Goal: Task Accomplishment & Management: Manage account settings

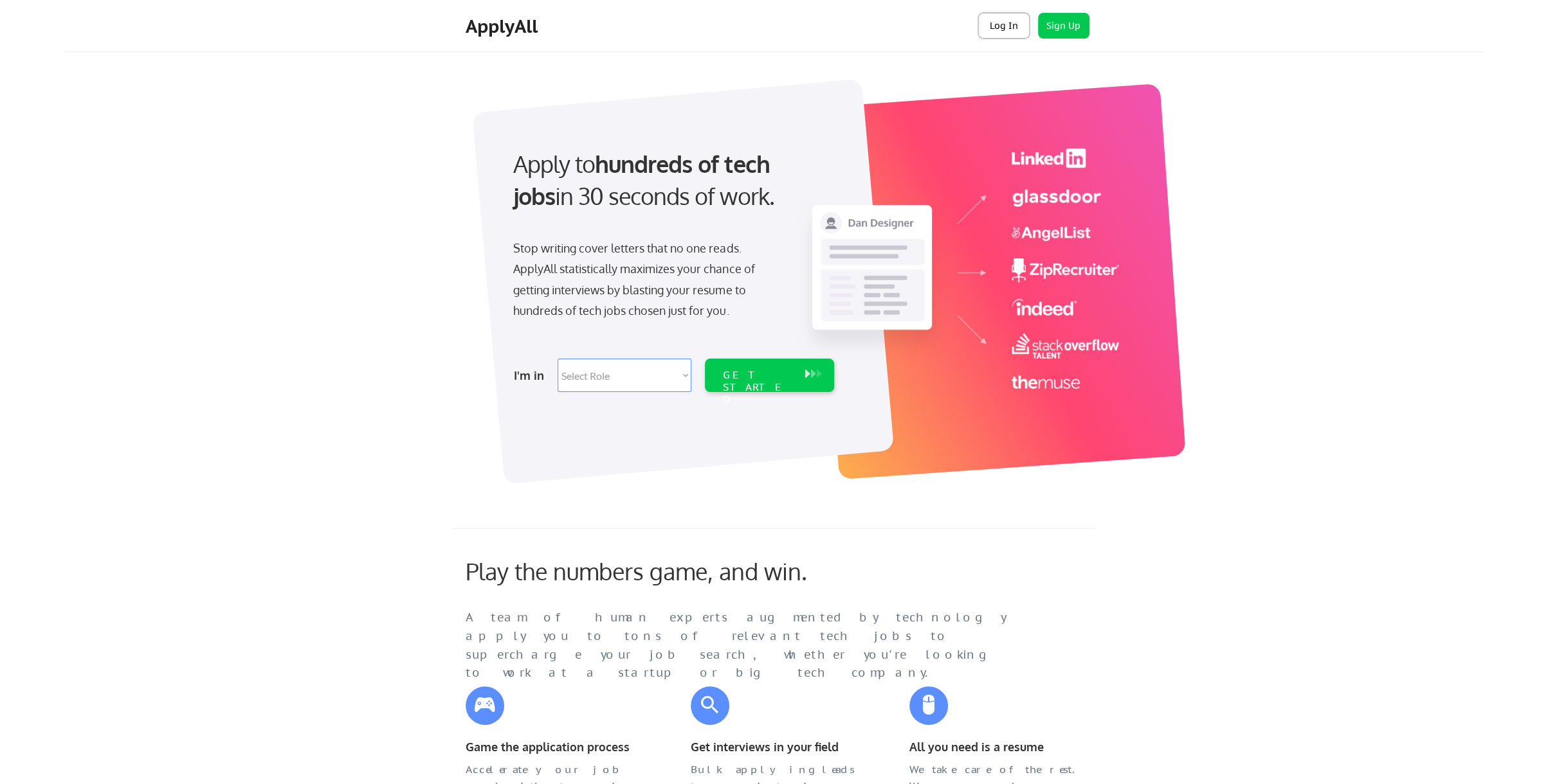
click at [999, 29] on button "Log In" at bounding box center [1004, 25] width 52 height 25
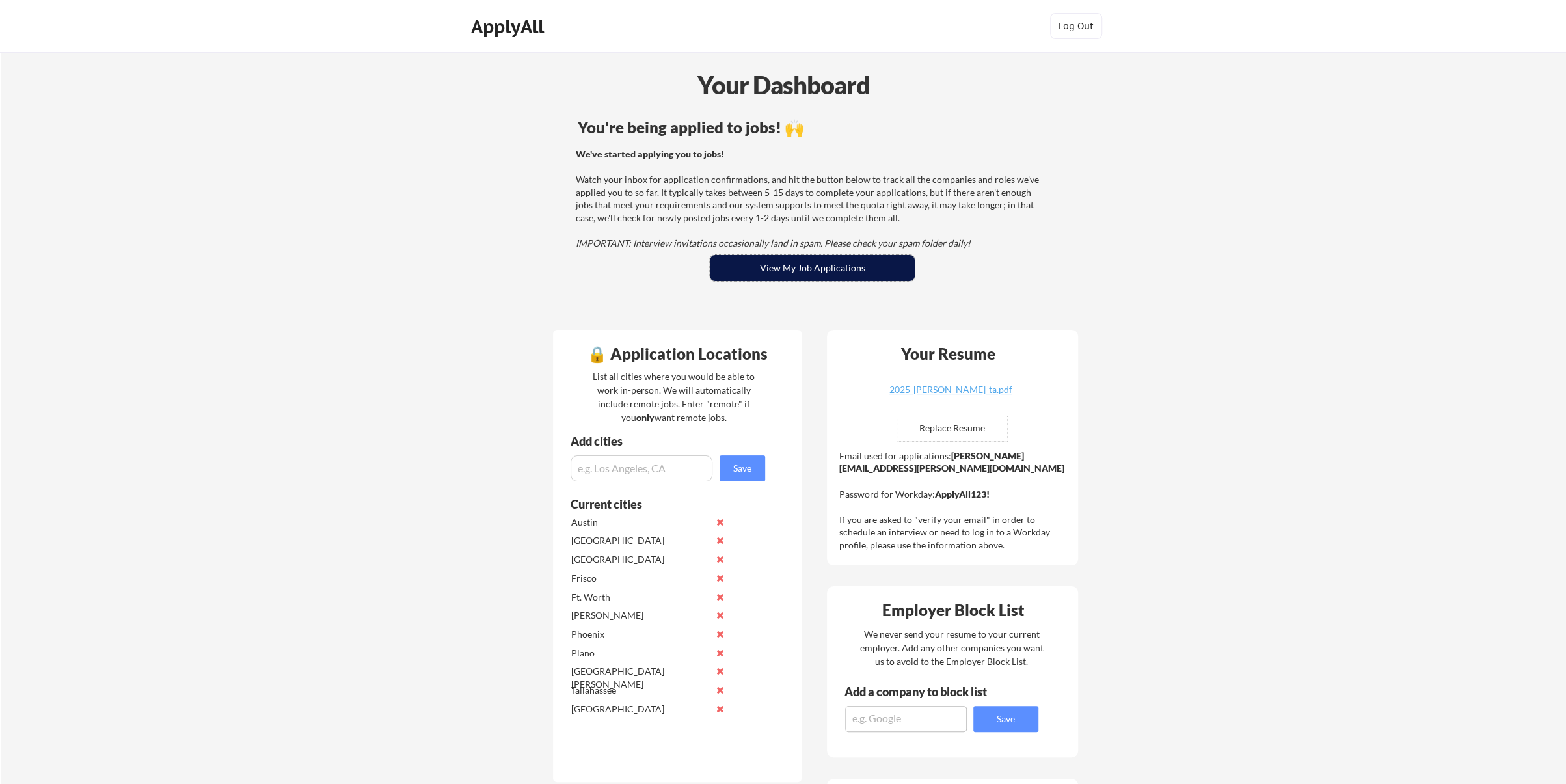
click at [815, 270] on button "View My Job Applications" at bounding box center [812, 268] width 205 height 26
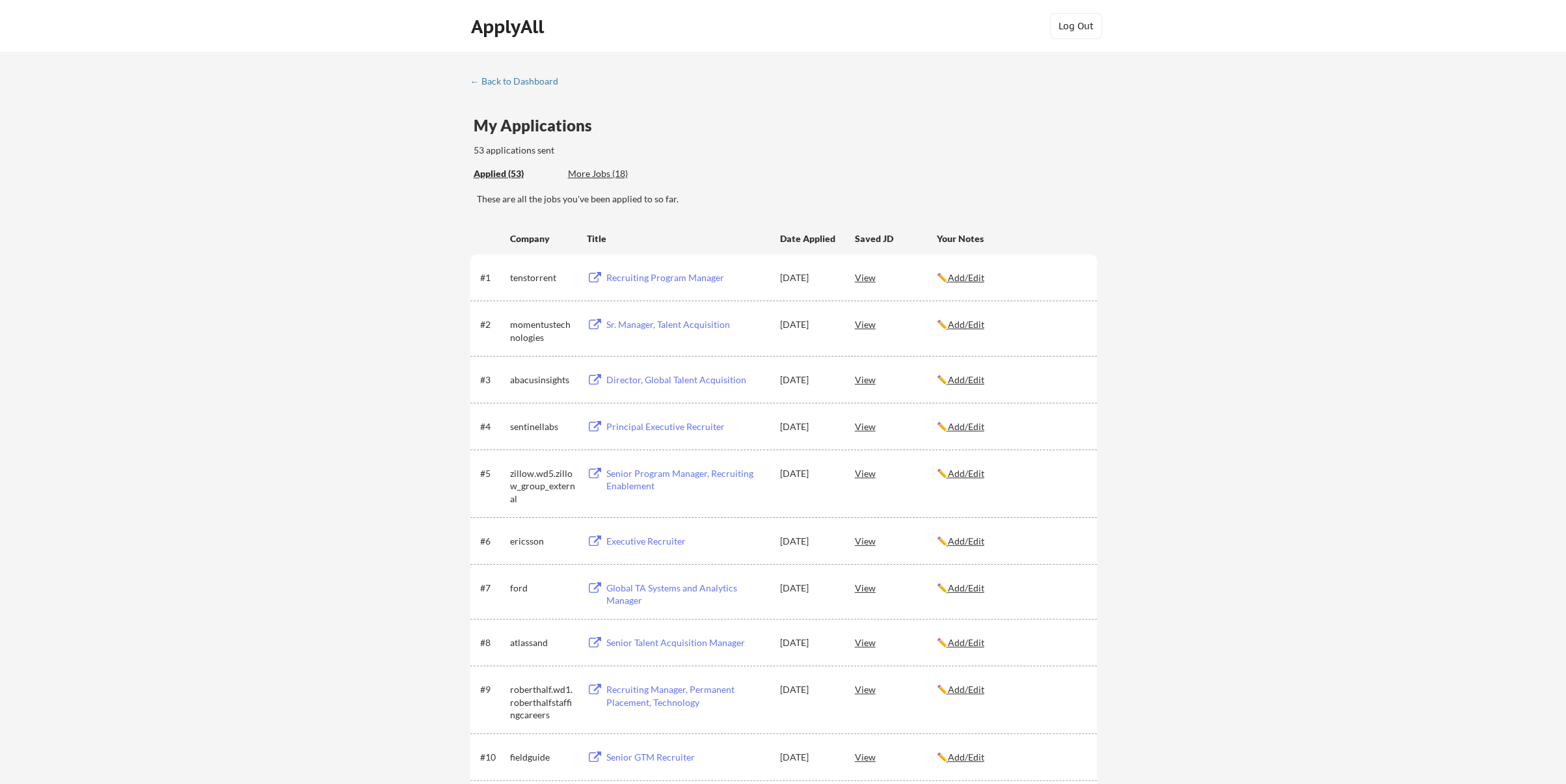
click at [593, 175] on div "More Jobs (18)" at bounding box center [615, 174] width 96 height 13
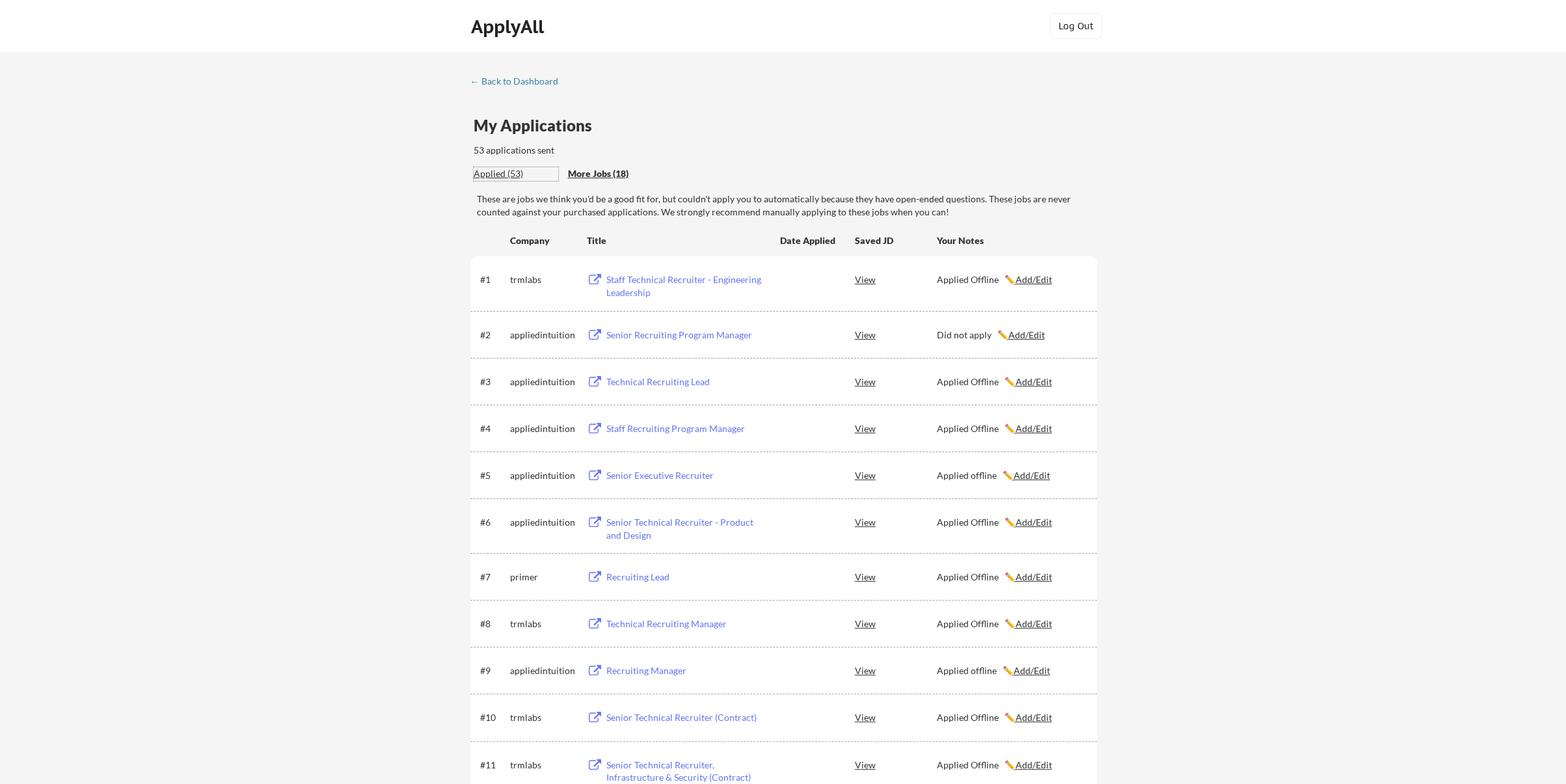
click at [488, 176] on div "Applied (53)" at bounding box center [516, 174] width 84 height 13
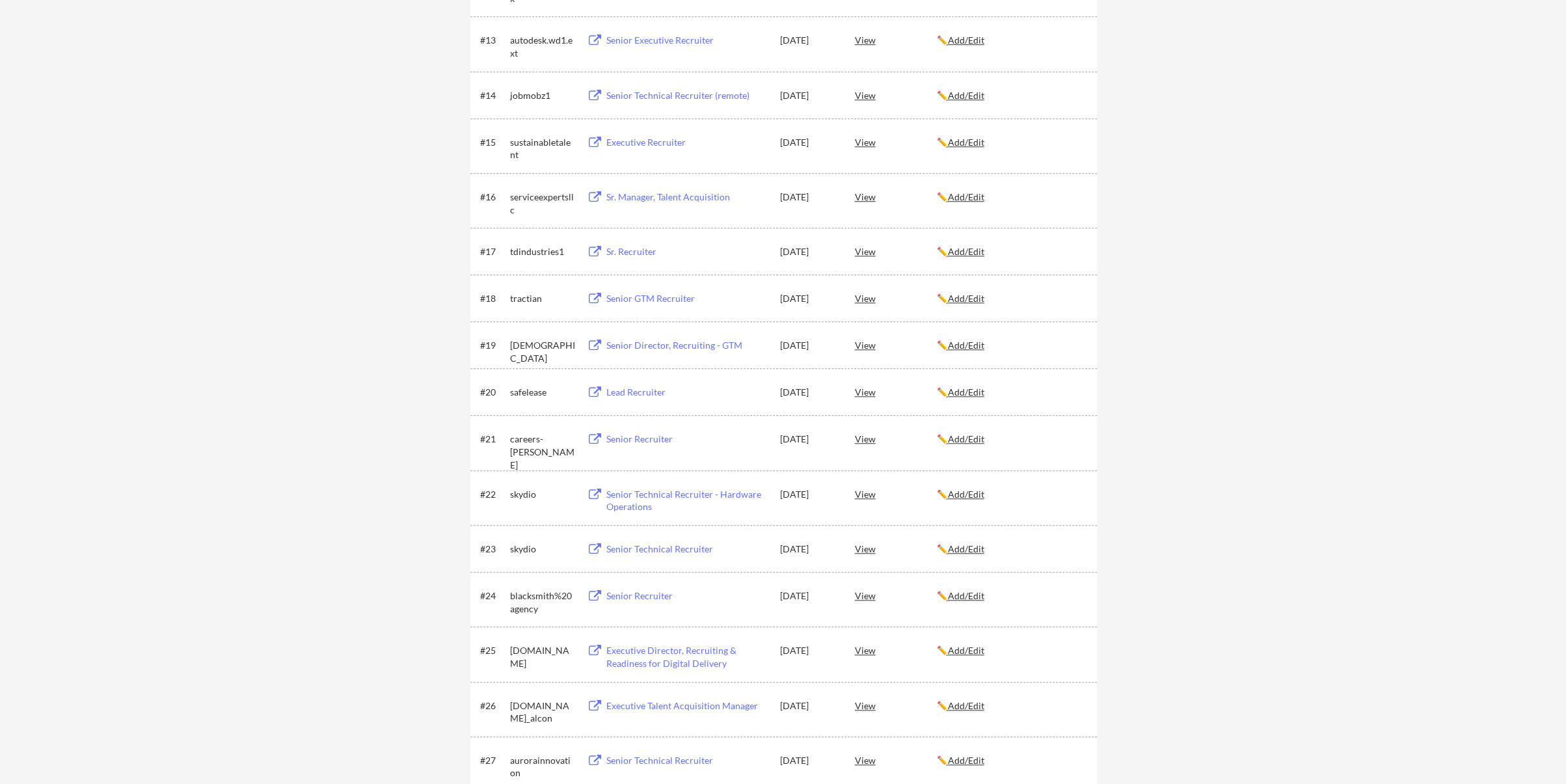
click at [963, 394] on u "Add/Edit" at bounding box center [966, 392] width 37 height 11
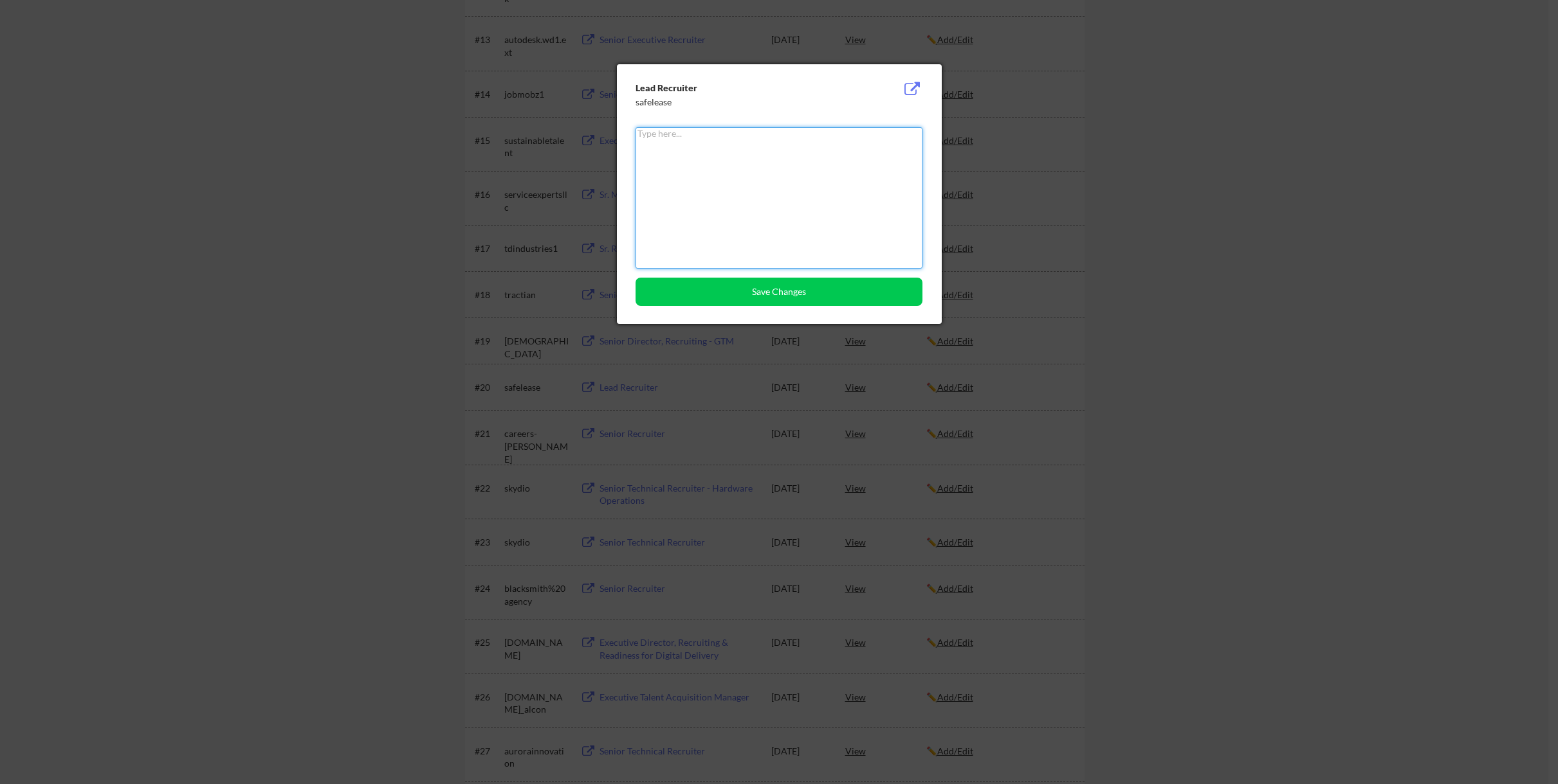
click at [732, 168] on textarea at bounding box center [779, 198] width 287 height 142
type textarea "Reject"
click at [764, 295] on button "Save Changes" at bounding box center [779, 291] width 287 height 28
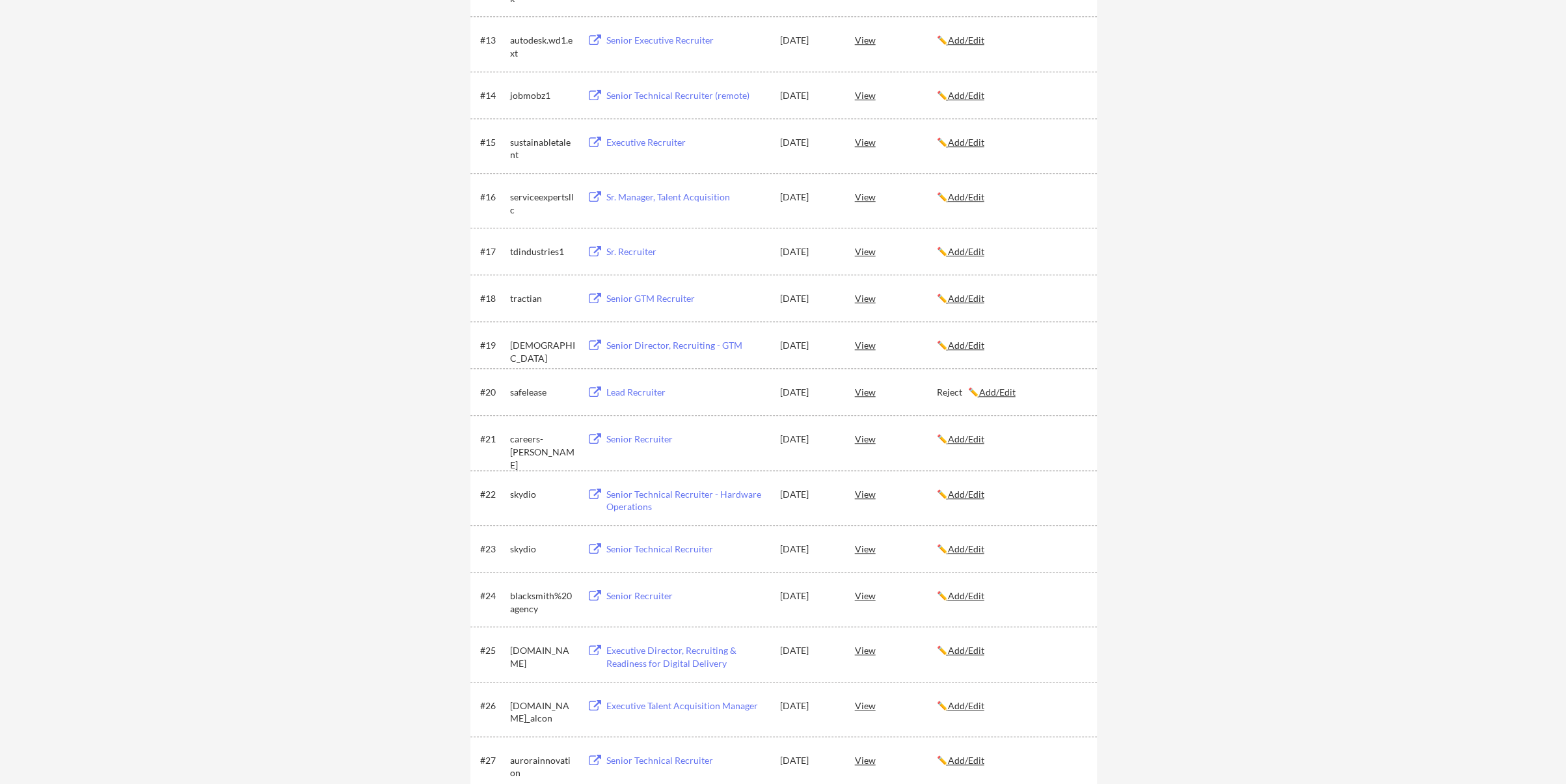
scroll to position [1851, 0]
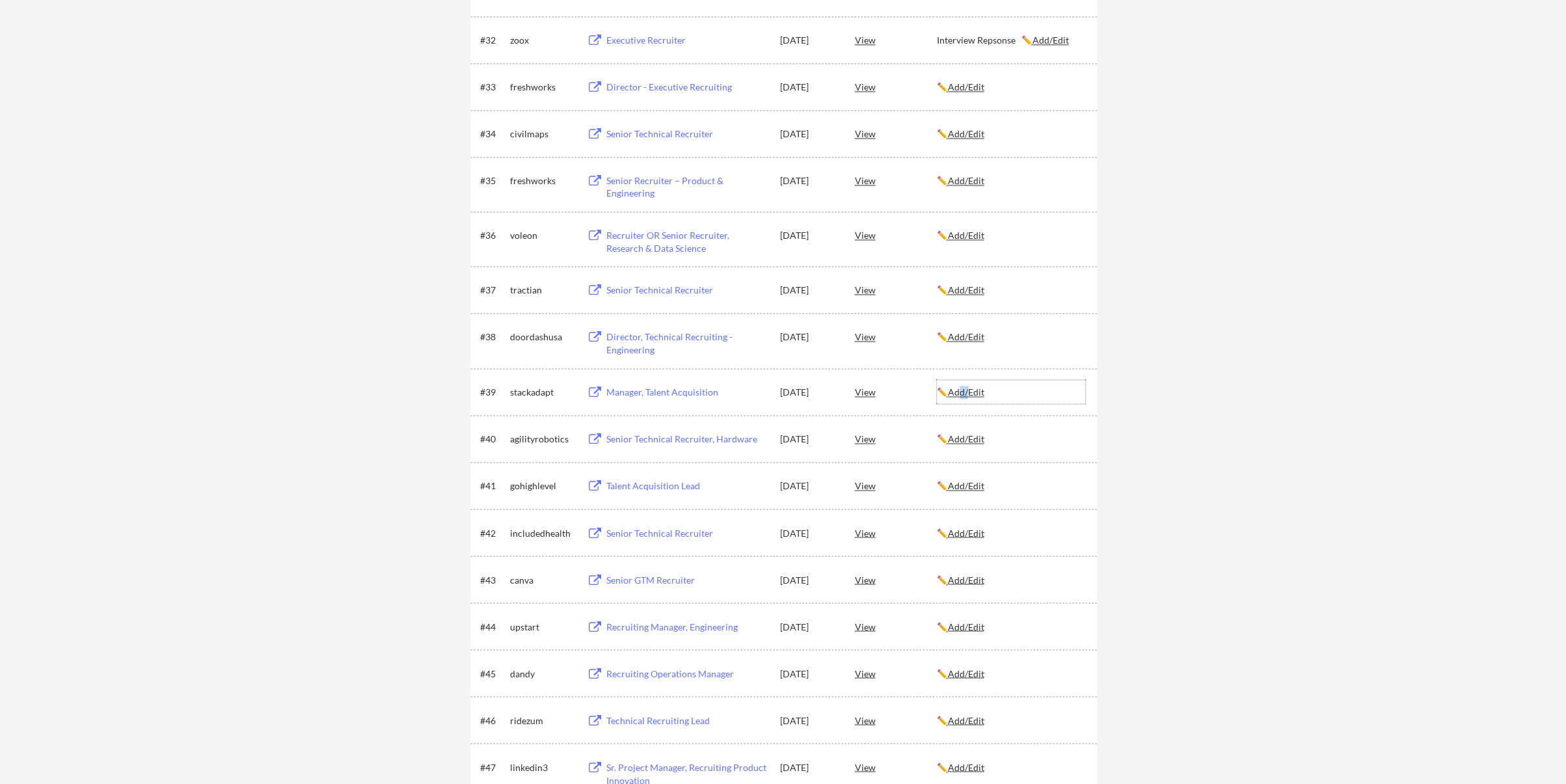
drag, startPoint x: 967, startPoint y: 388, endPoint x: 976, endPoint y: 387, distance: 9.1
click at [976, 387] on u "Add/Edit" at bounding box center [966, 392] width 37 height 11
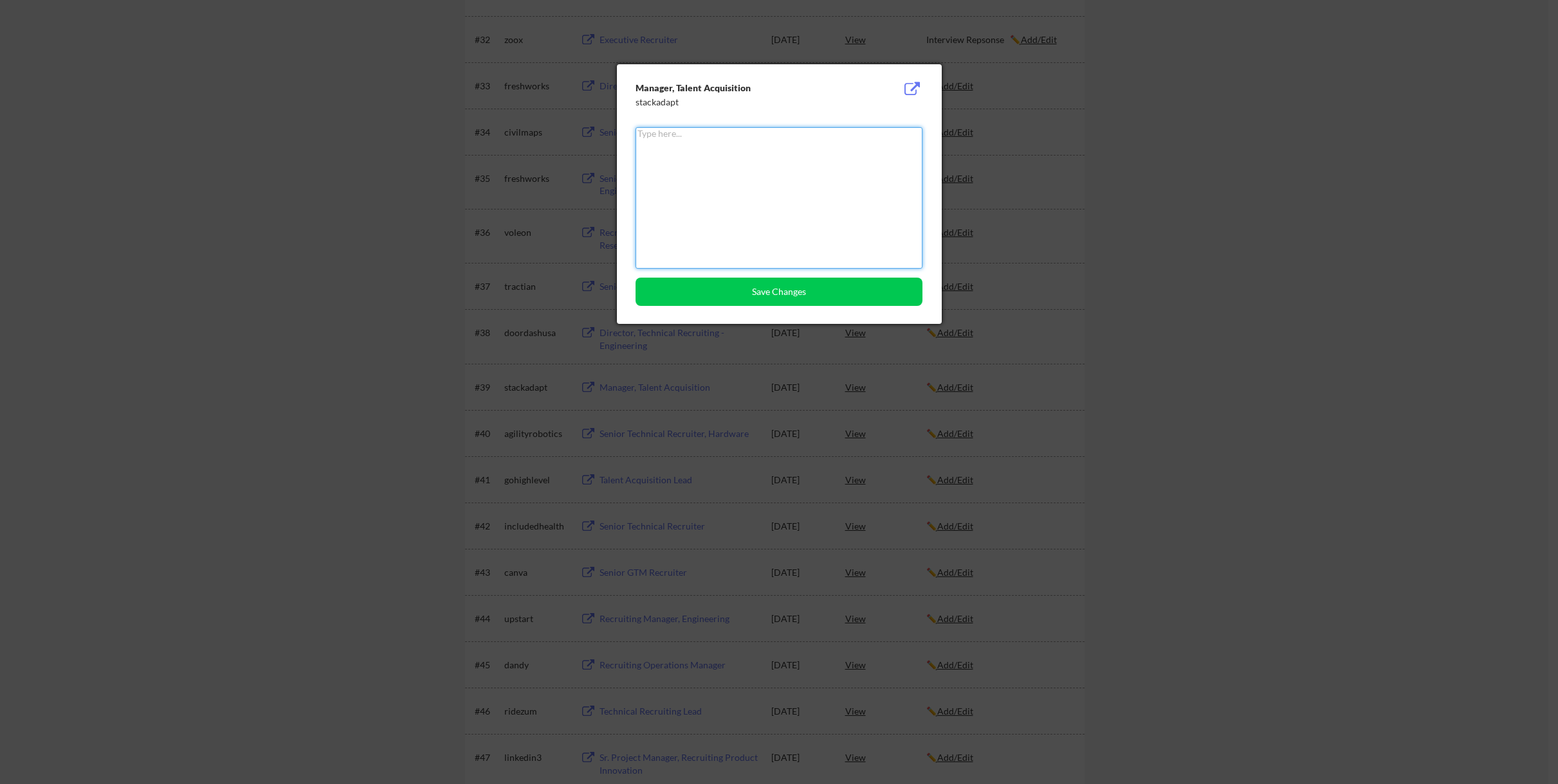
click at [715, 152] on textarea at bounding box center [779, 198] width 287 height 142
type textarea "Reject"
click at [771, 292] on button "Save Changes" at bounding box center [779, 291] width 287 height 28
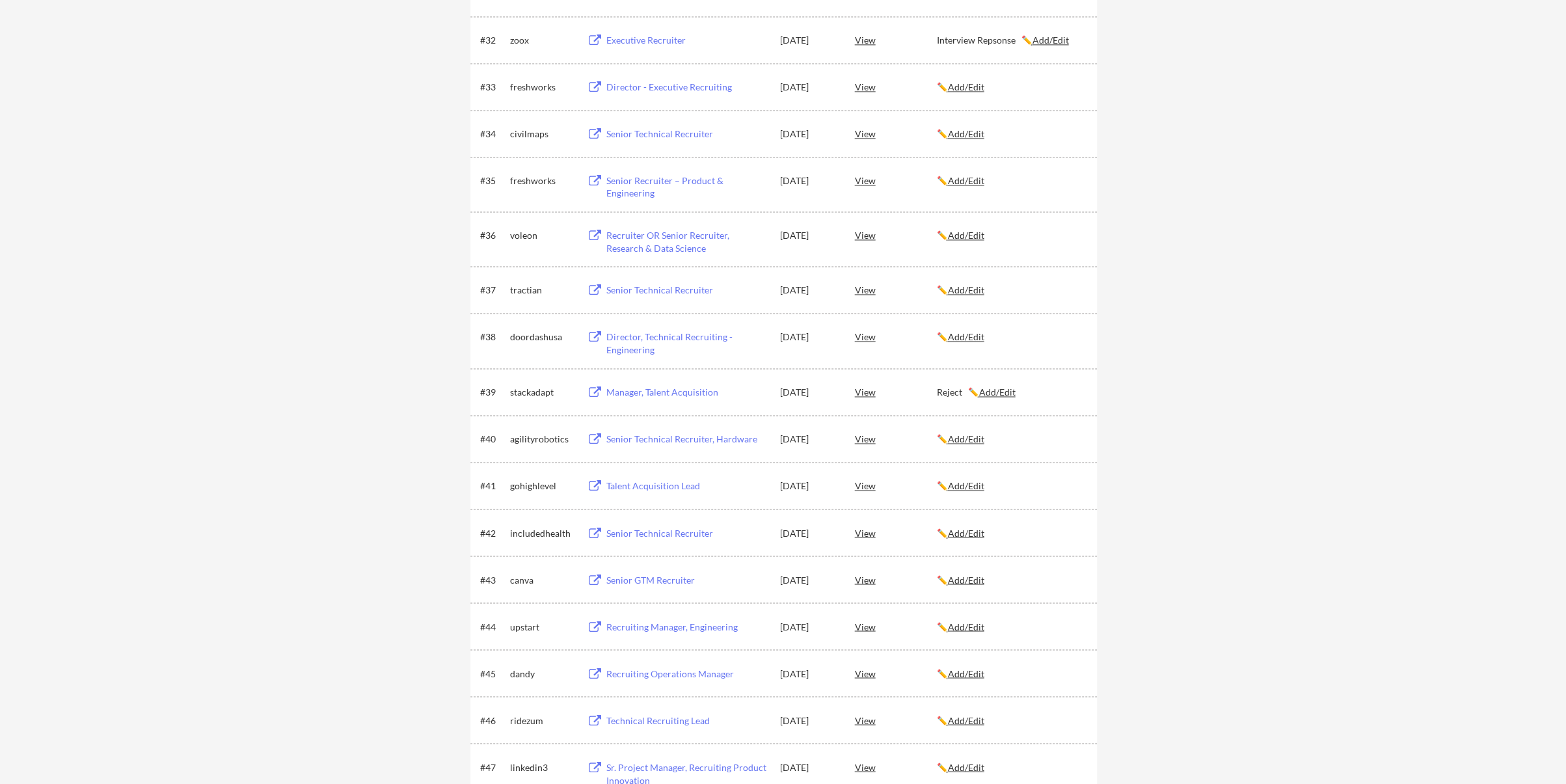
scroll to position [364, 0]
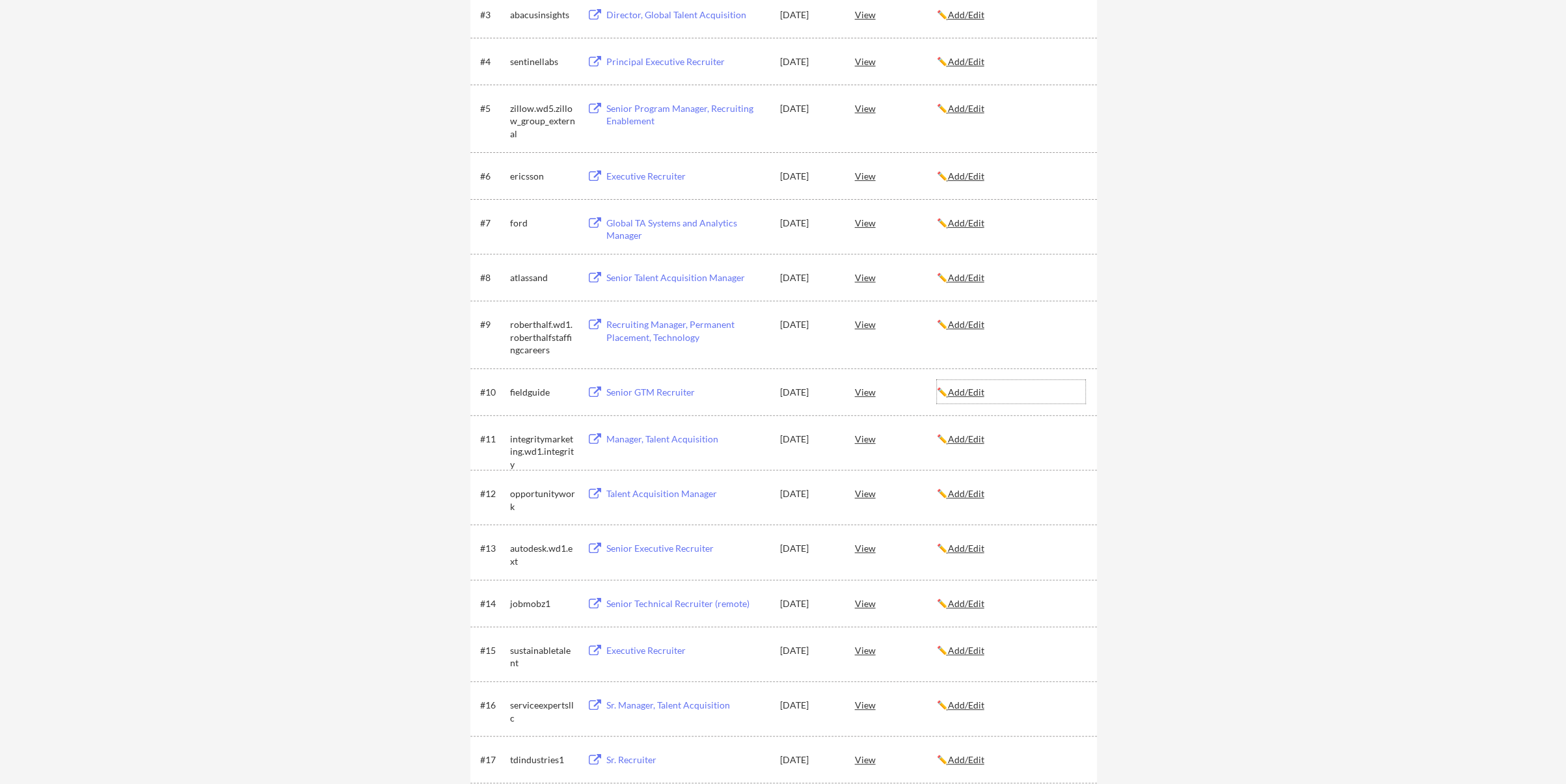
click at [968, 388] on u "Add/Edit" at bounding box center [966, 392] width 37 height 11
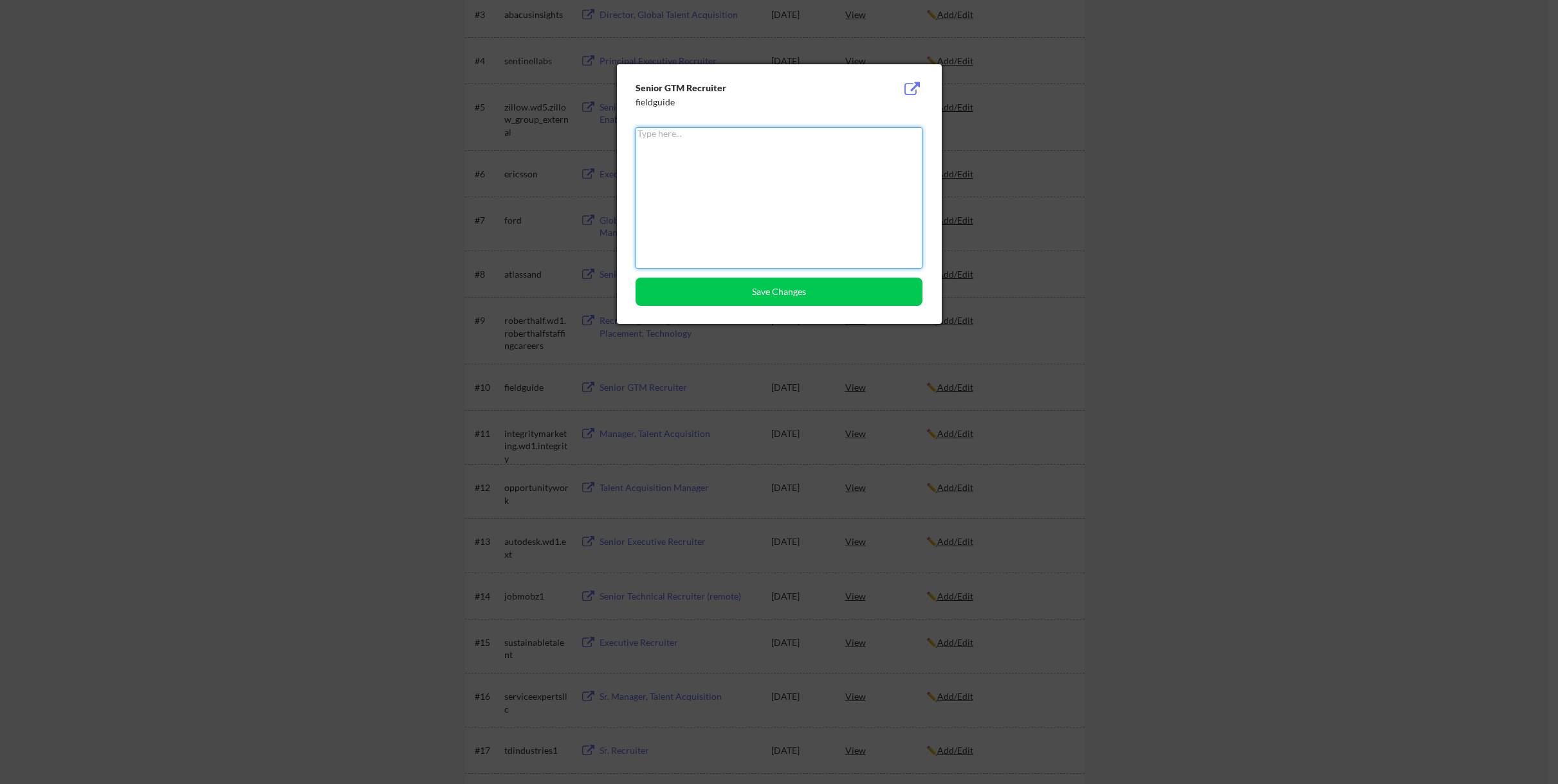
click at [728, 180] on textarea at bounding box center [779, 198] width 287 height 142
type textarea "Reject"
click at [785, 285] on button "Save Changes" at bounding box center [779, 291] width 287 height 28
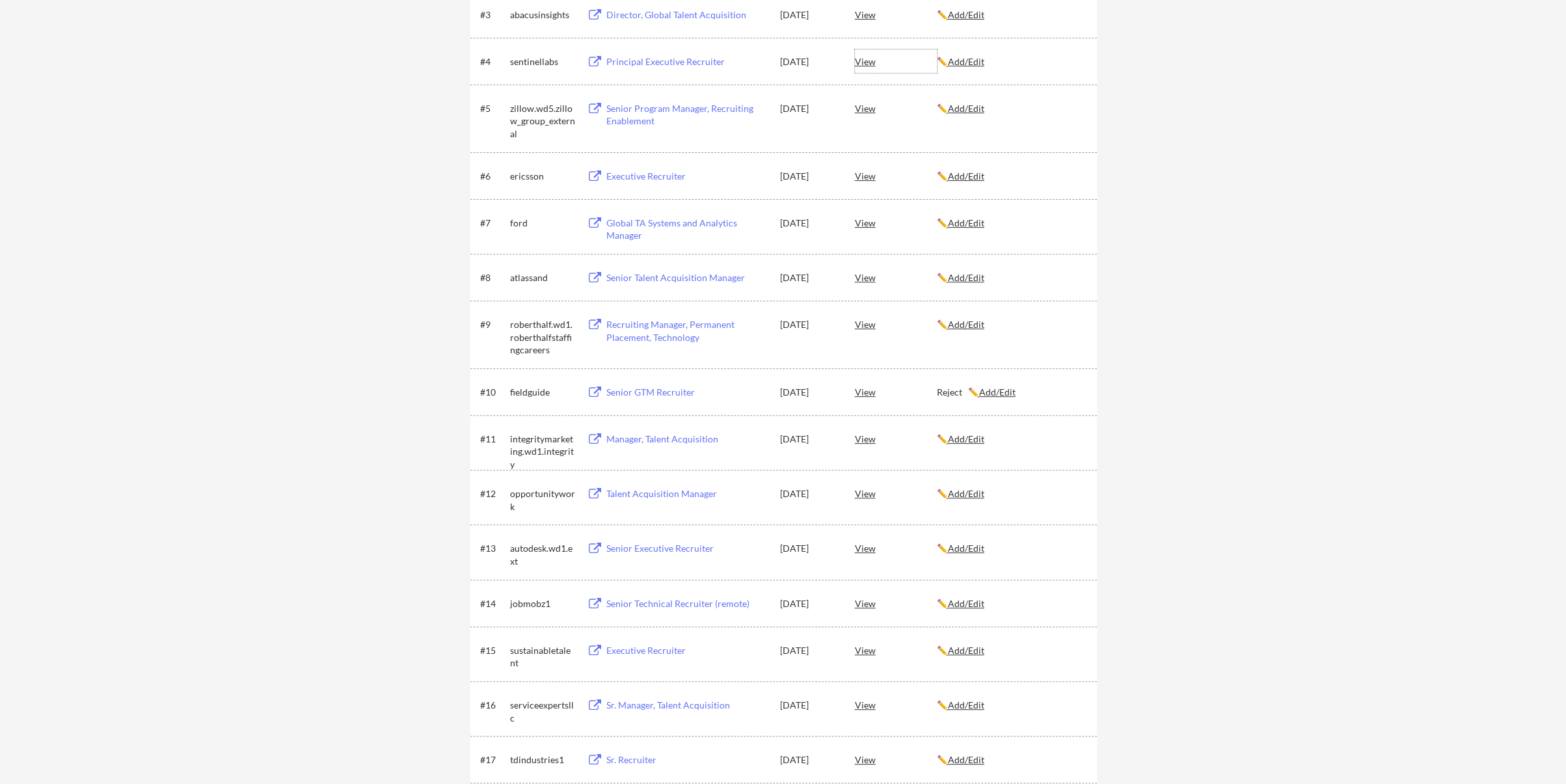
click at [866, 63] on div "View" at bounding box center [896, 62] width 82 height 24
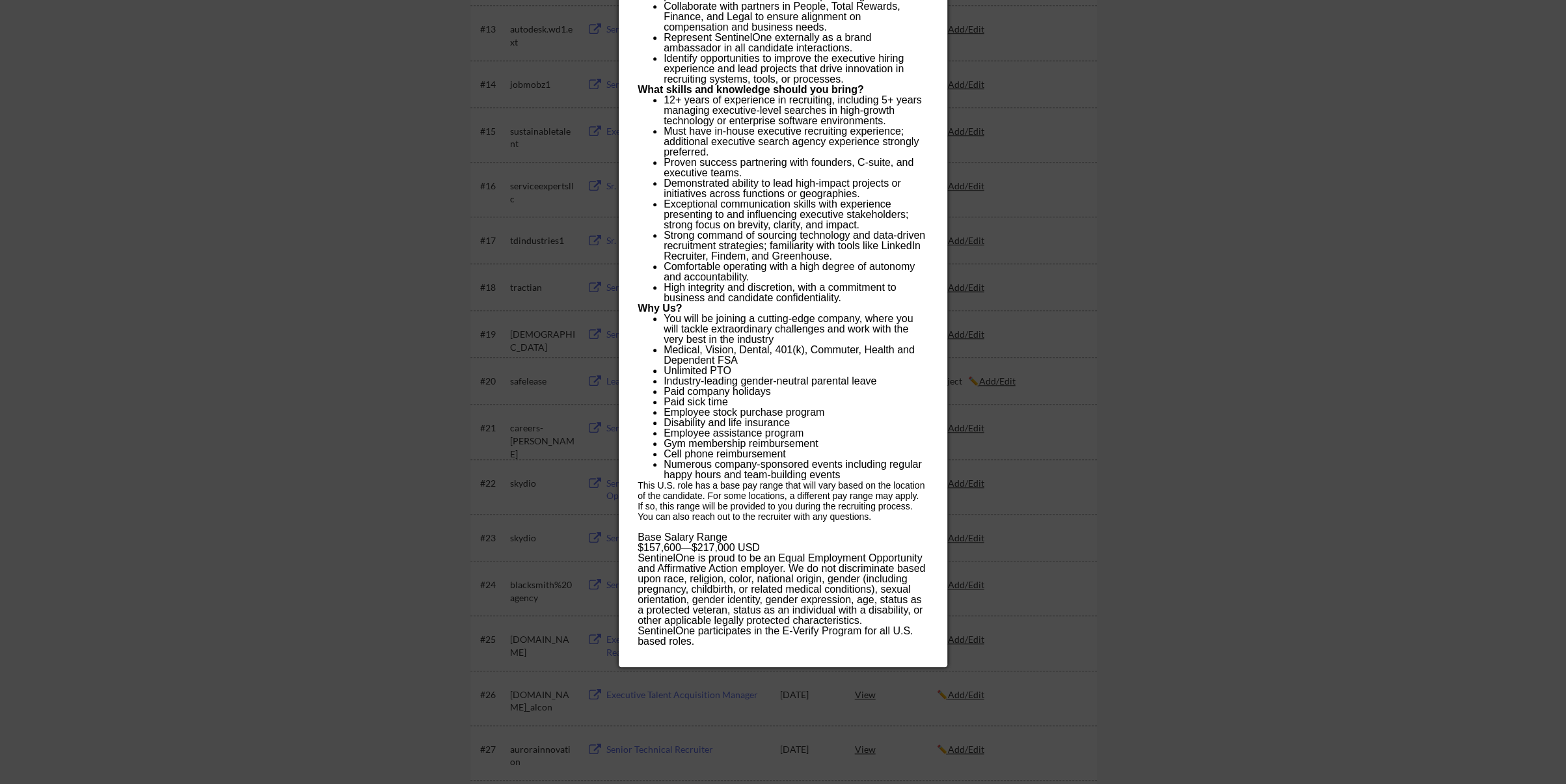
scroll to position [885, 0]
click at [278, 128] on div at bounding box center [783, 392] width 1566 height 784
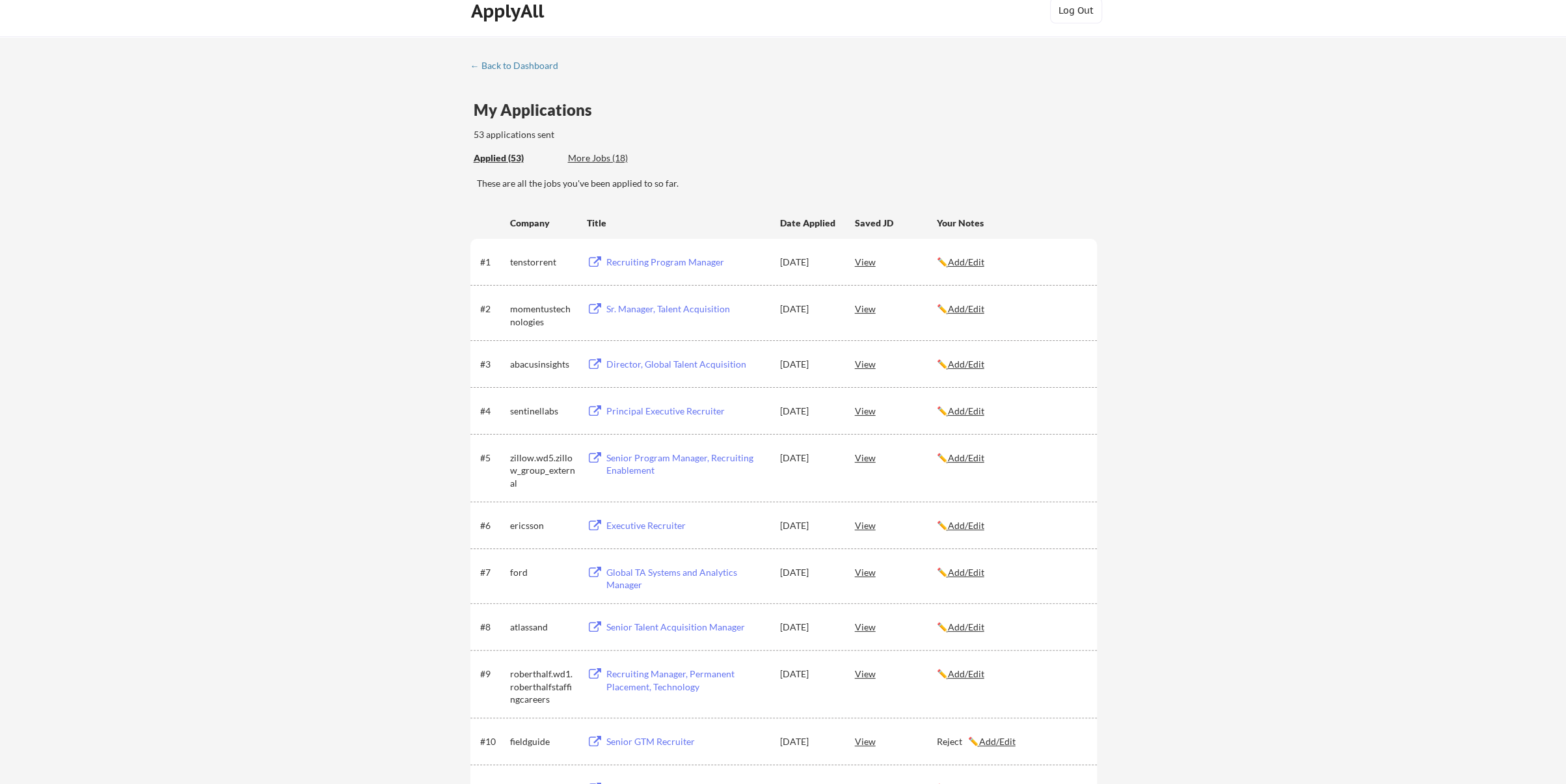
scroll to position [0, 0]
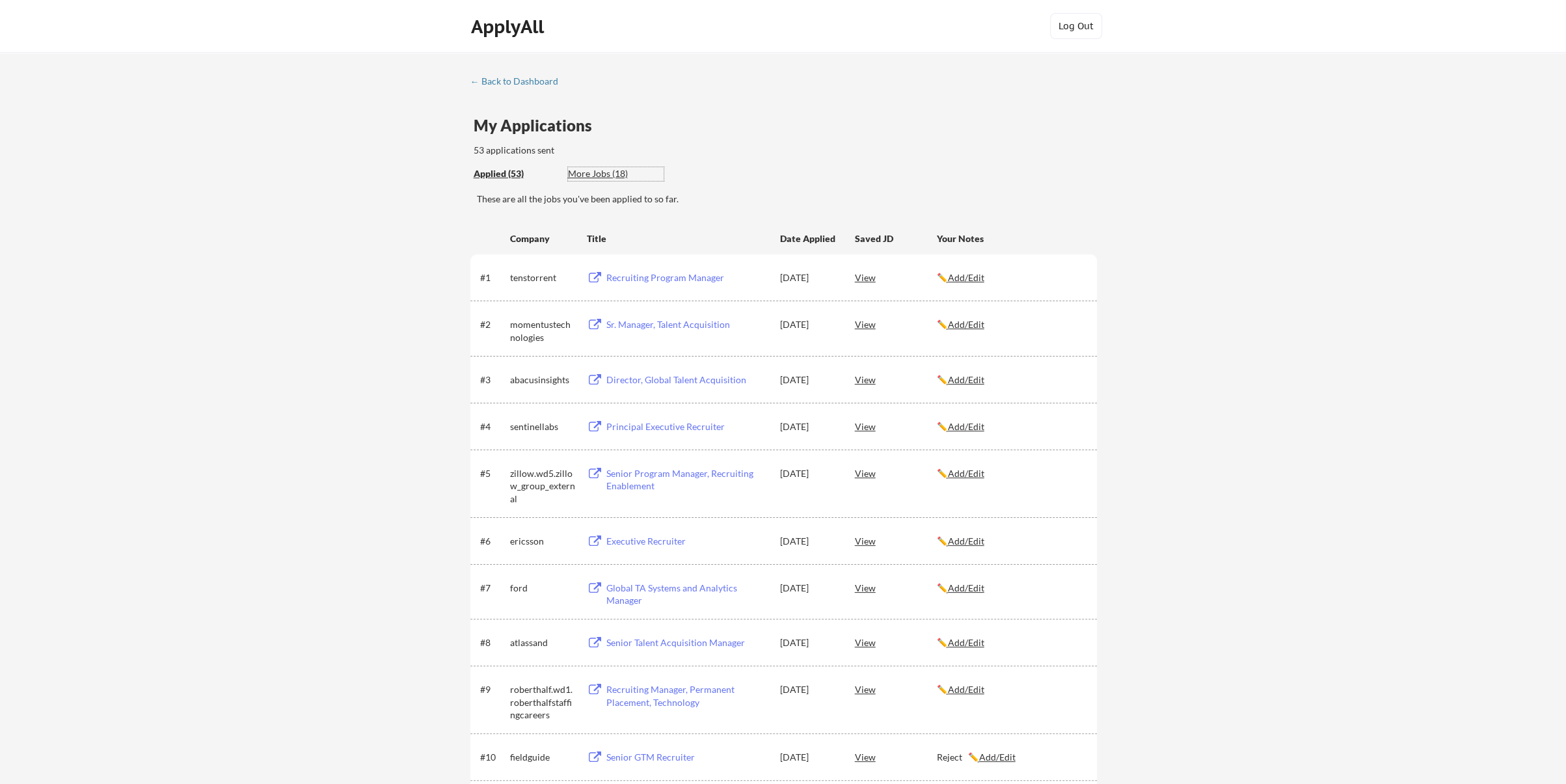
click at [595, 173] on div "More Jobs (18)" at bounding box center [615, 174] width 96 height 13
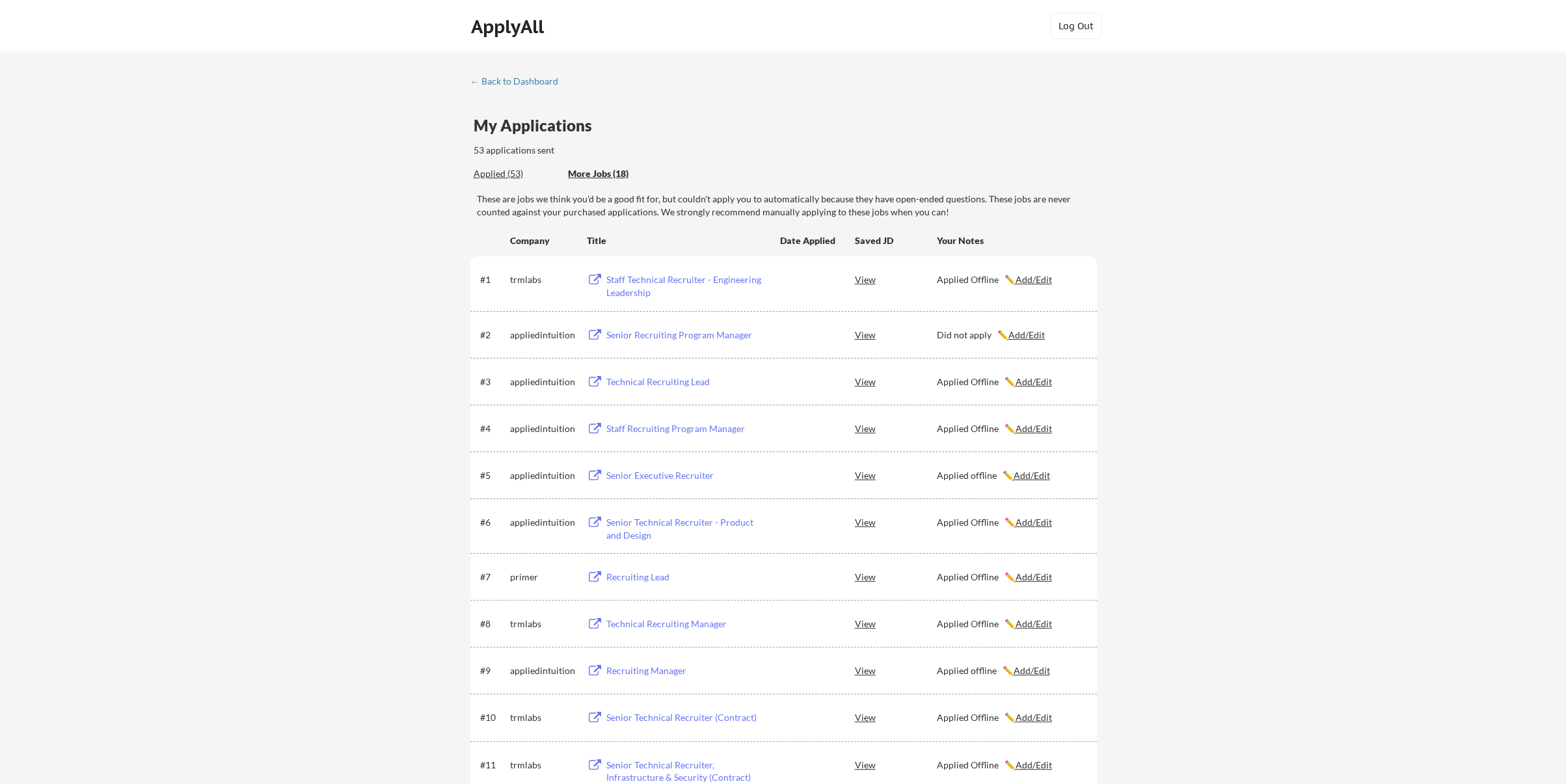
click at [497, 173] on div "Applied (53)" at bounding box center [516, 174] width 84 height 13
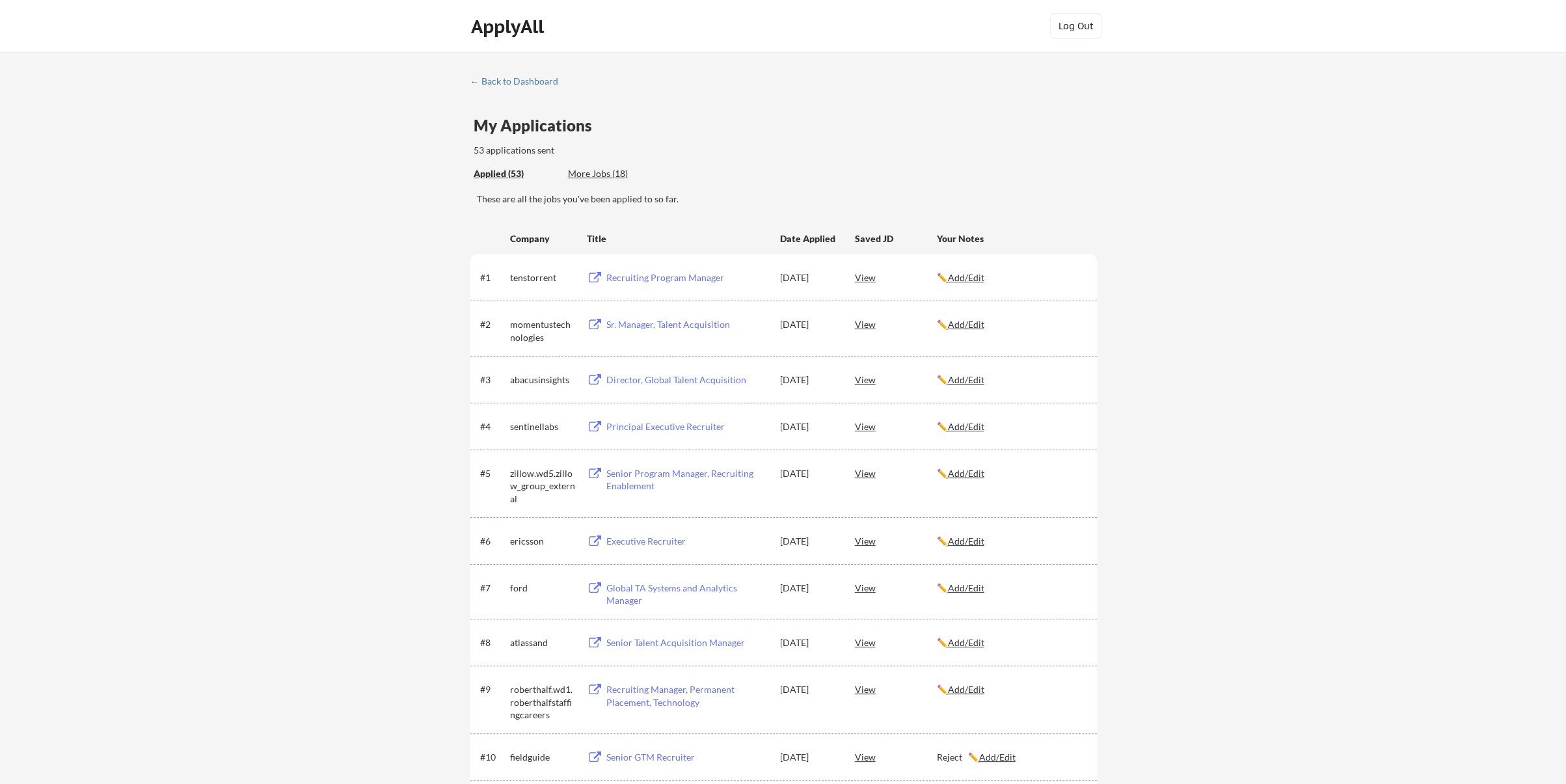
click at [975, 425] on u "Add/Edit" at bounding box center [966, 426] width 37 height 11
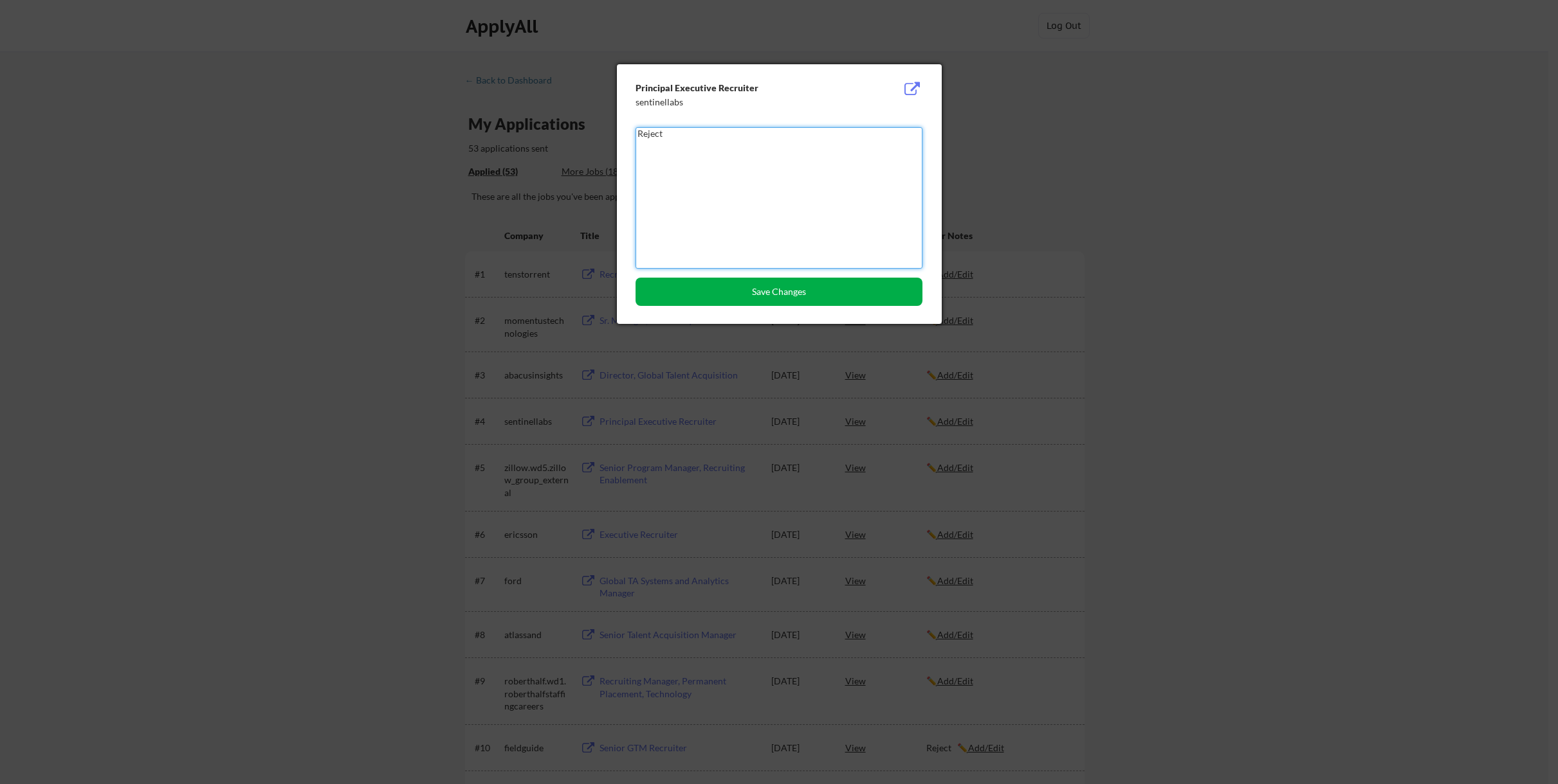
type textarea "Reject"
click at [766, 297] on button "Save Changes" at bounding box center [779, 291] width 287 height 28
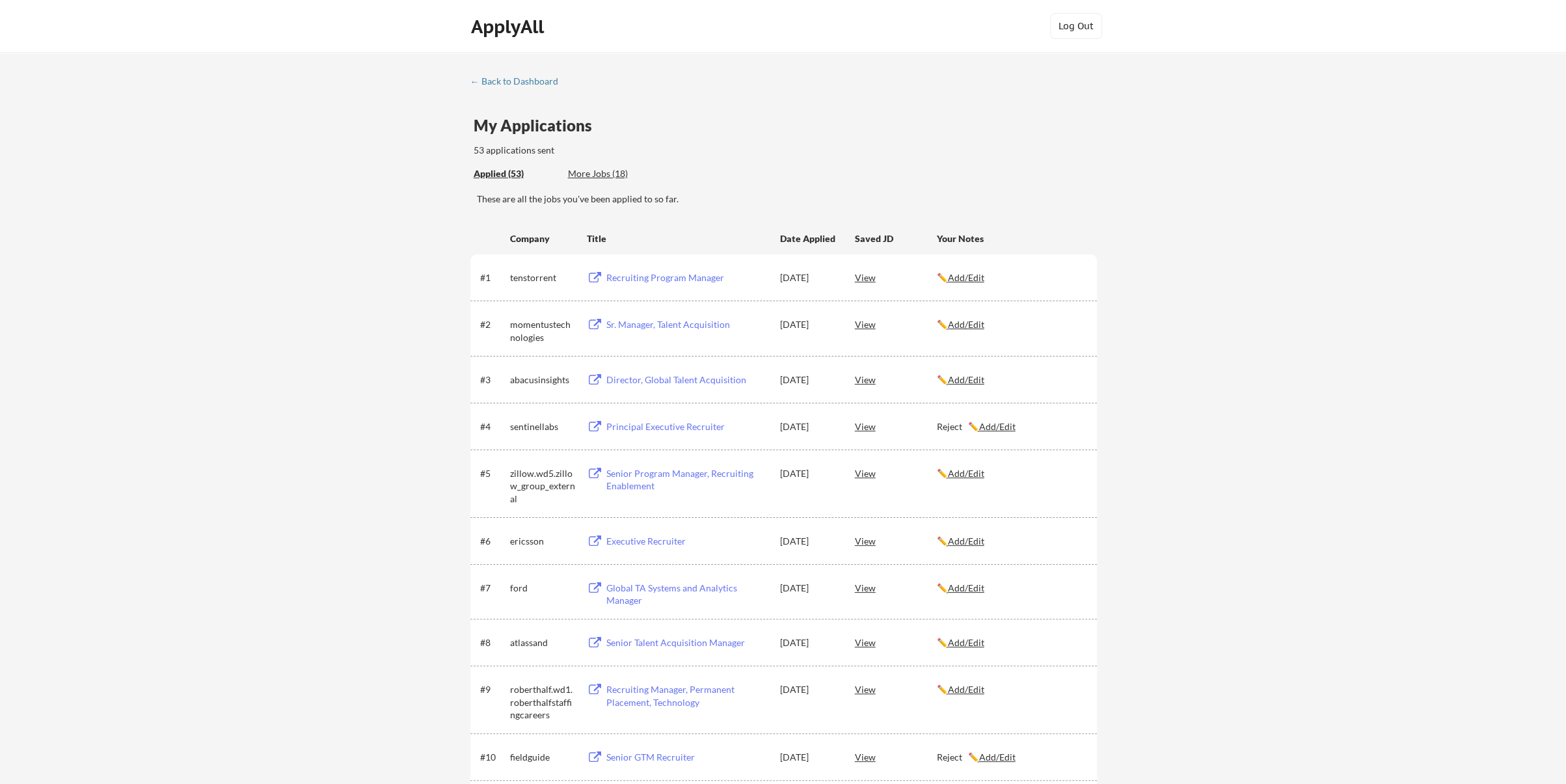
scroll to position [2178, 0]
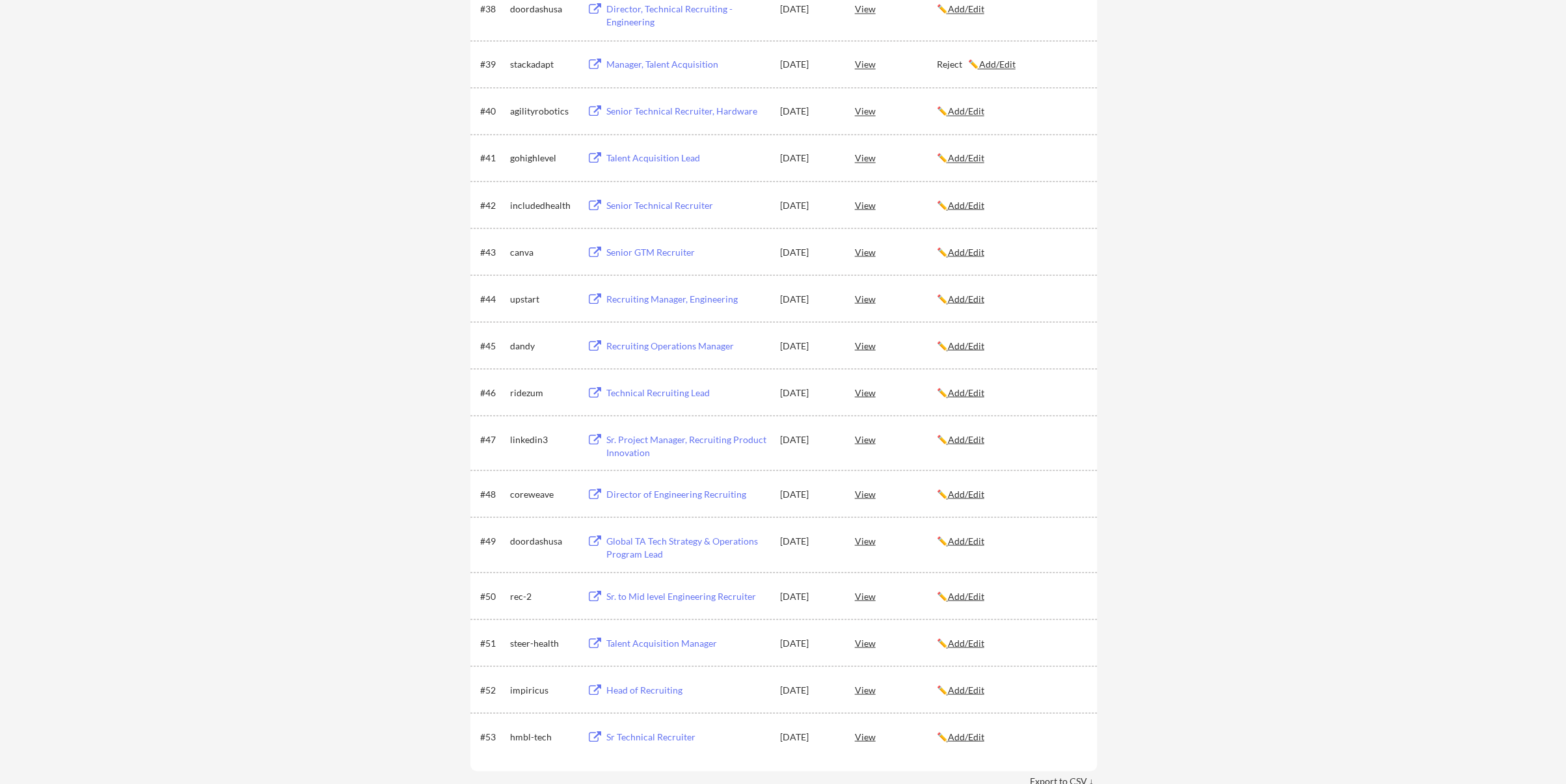
click at [970, 391] on u "Add/Edit" at bounding box center [966, 392] width 37 height 11
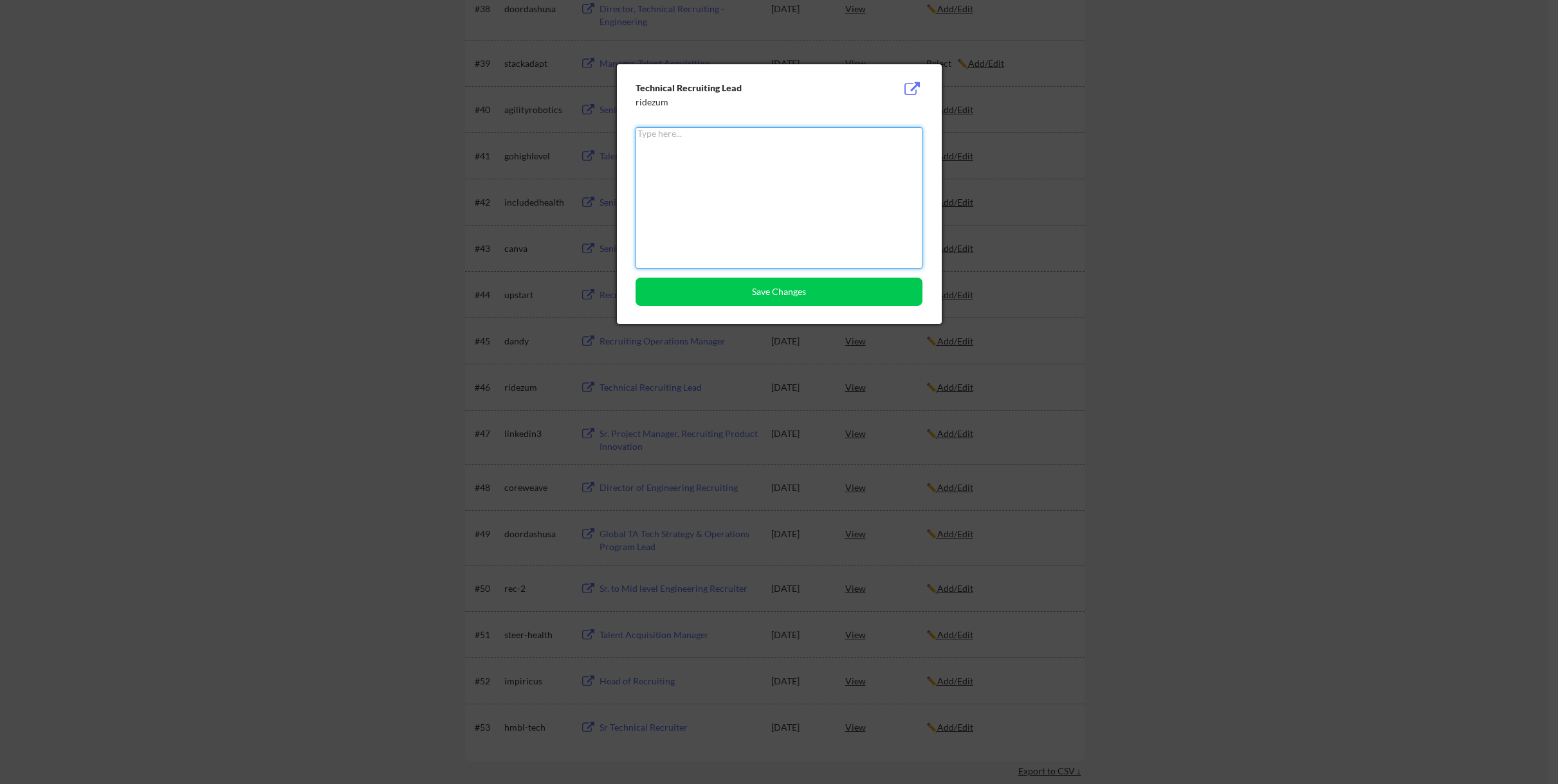
click at [722, 214] on textarea at bounding box center [779, 198] width 287 height 142
type textarea "Reject"
click at [768, 294] on button "Save Changes" at bounding box center [779, 291] width 287 height 28
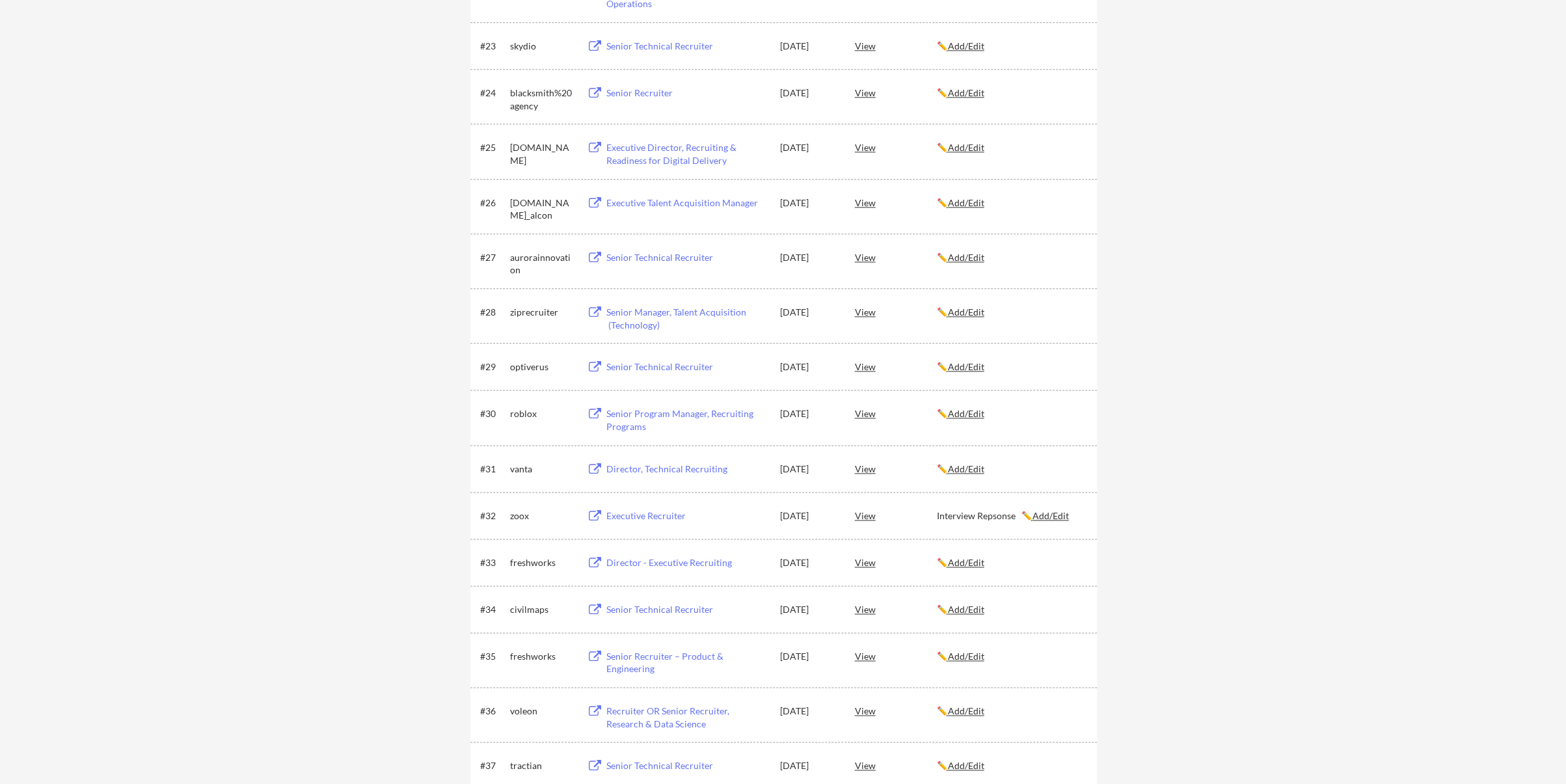
scroll to position [1333, 0]
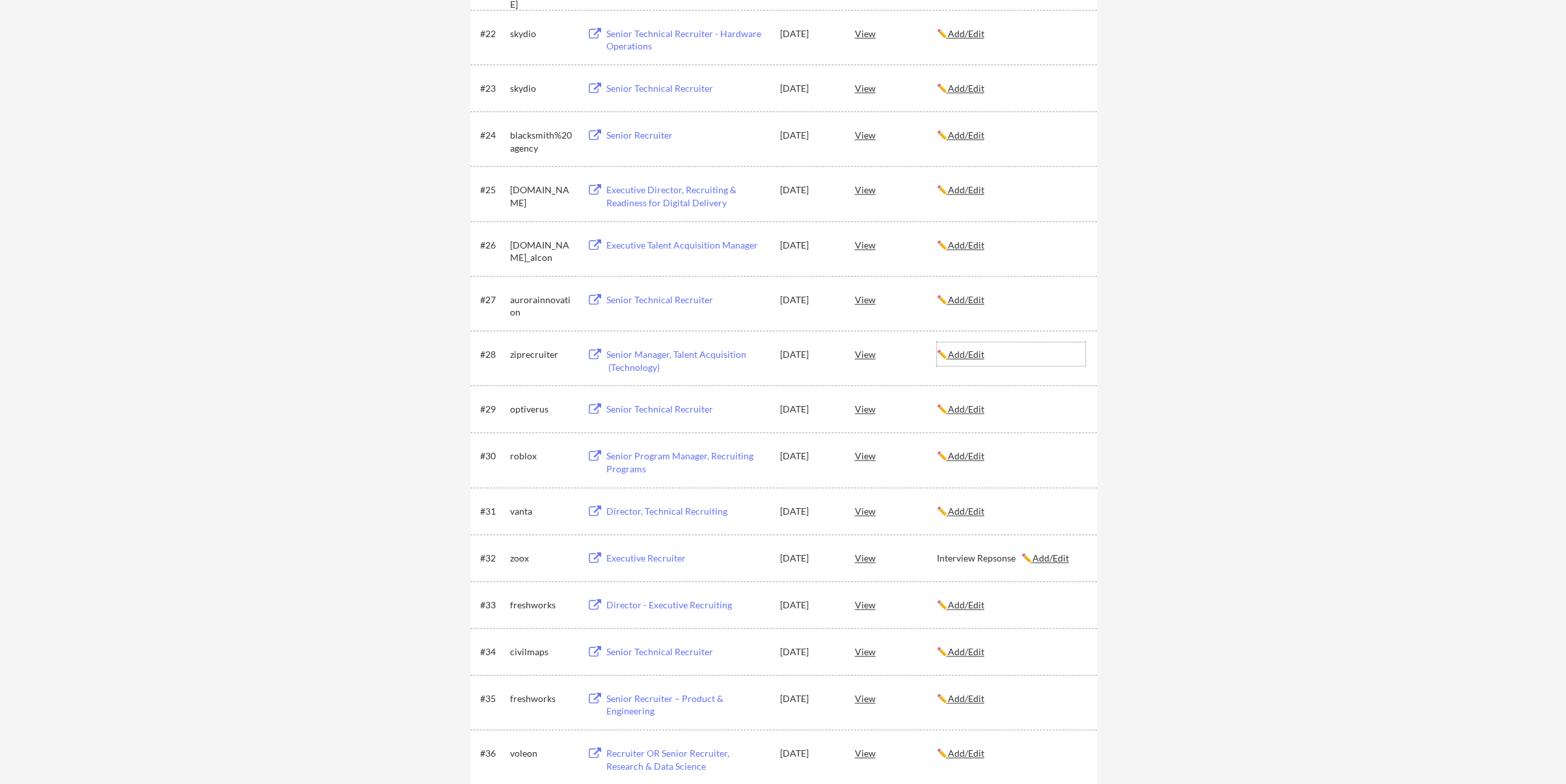
click at [974, 355] on u "Add/Edit" at bounding box center [966, 354] width 37 height 11
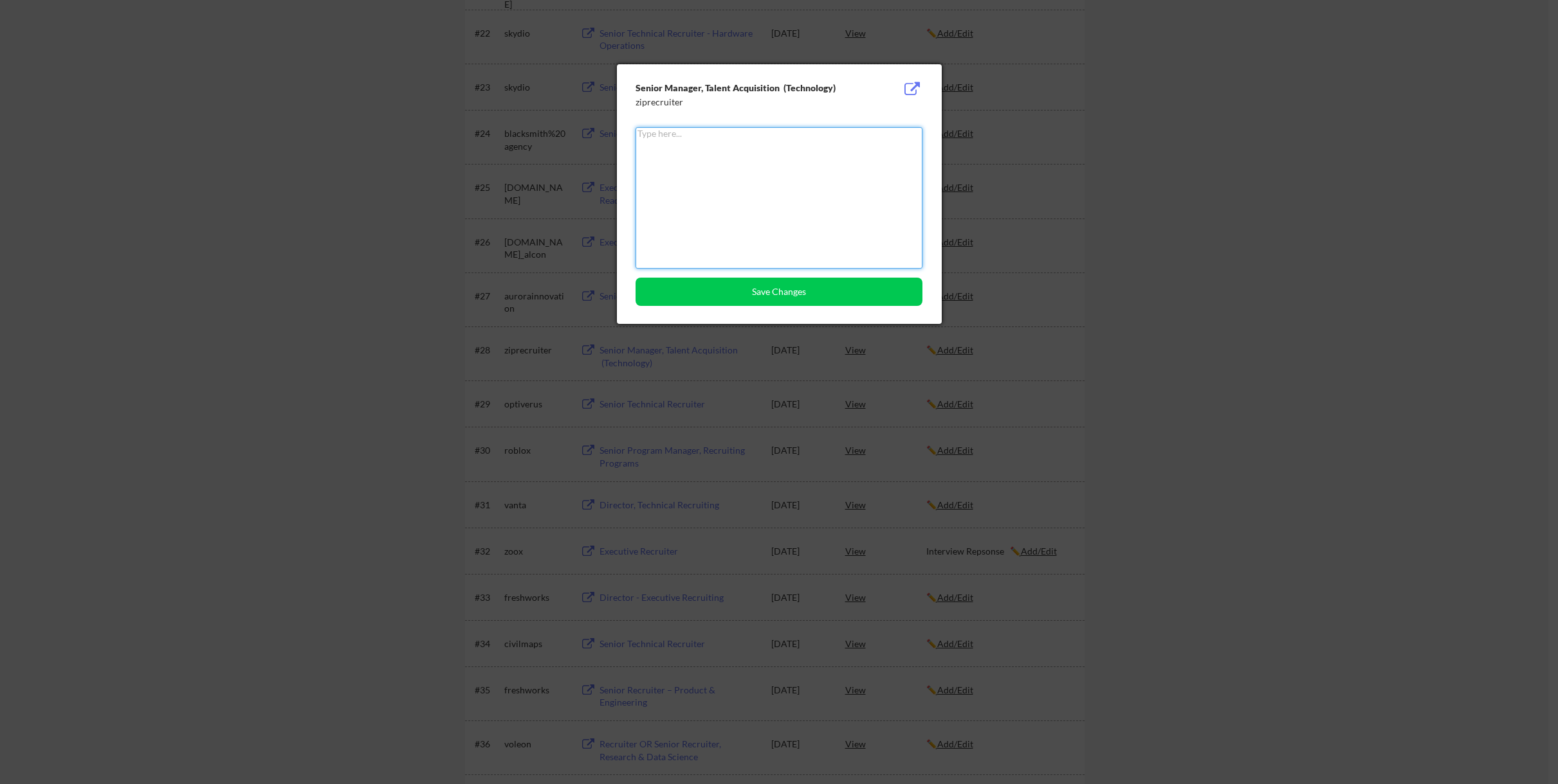
click at [707, 172] on textarea at bounding box center [779, 198] width 287 height 142
click at [671, 135] on textarea "Reject" at bounding box center [779, 198] width 287 height 142
drag, startPoint x: 671, startPoint y: 138, endPoint x: 592, endPoint y: 135, distance: 79.1
drag, startPoint x: 669, startPoint y: 140, endPoint x: 633, endPoint y: 135, distance: 36.3
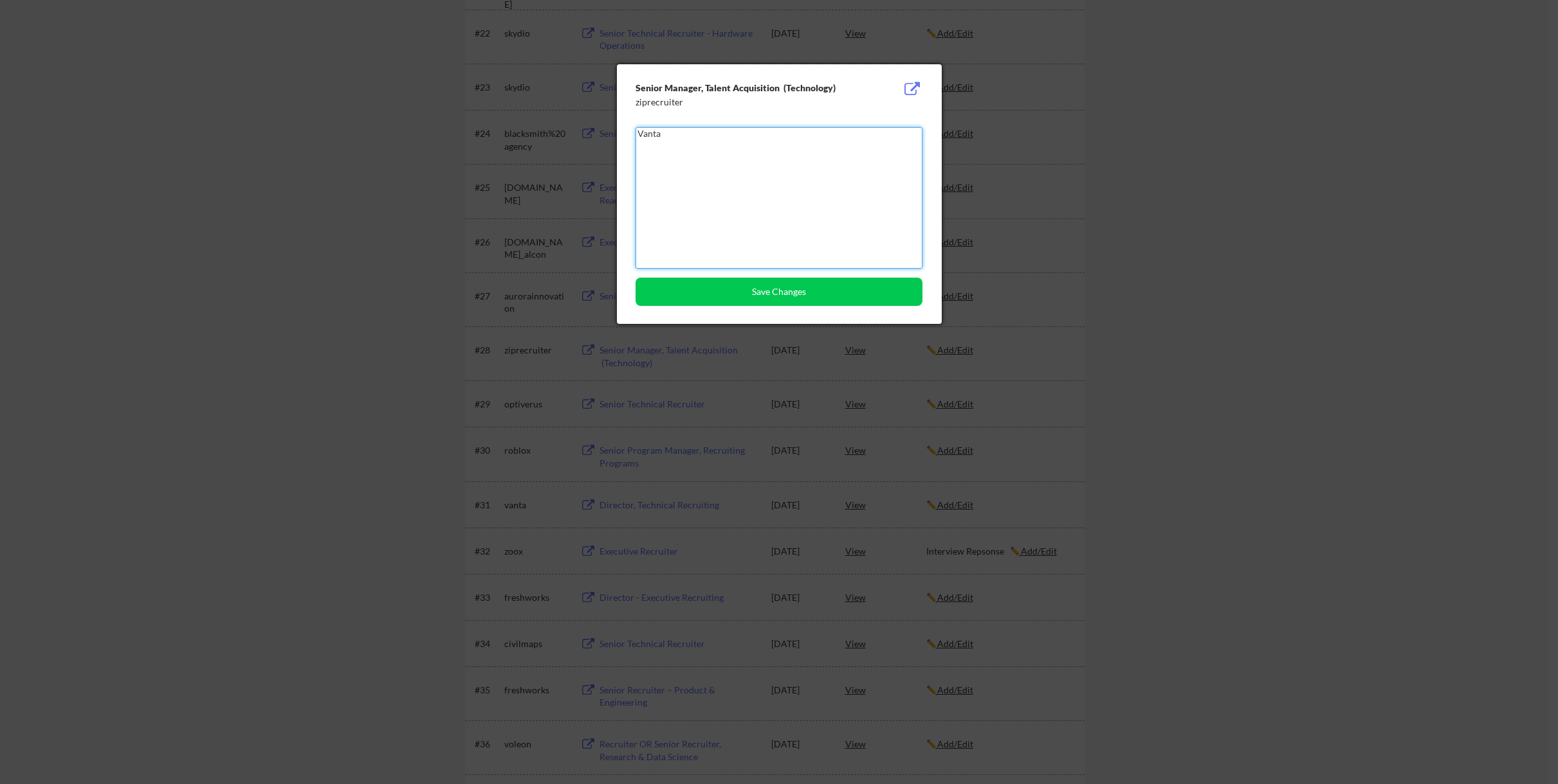
click at [633, 135] on div "Senior Manager, Talent Acquisition (Technology) ziprecruiter Vanta Save Changes" at bounding box center [779, 194] width 325 height 260
type textarea "Reject"
click at [769, 291] on button "Save Changes" at bounding box center [779, 291] width 287 height 28
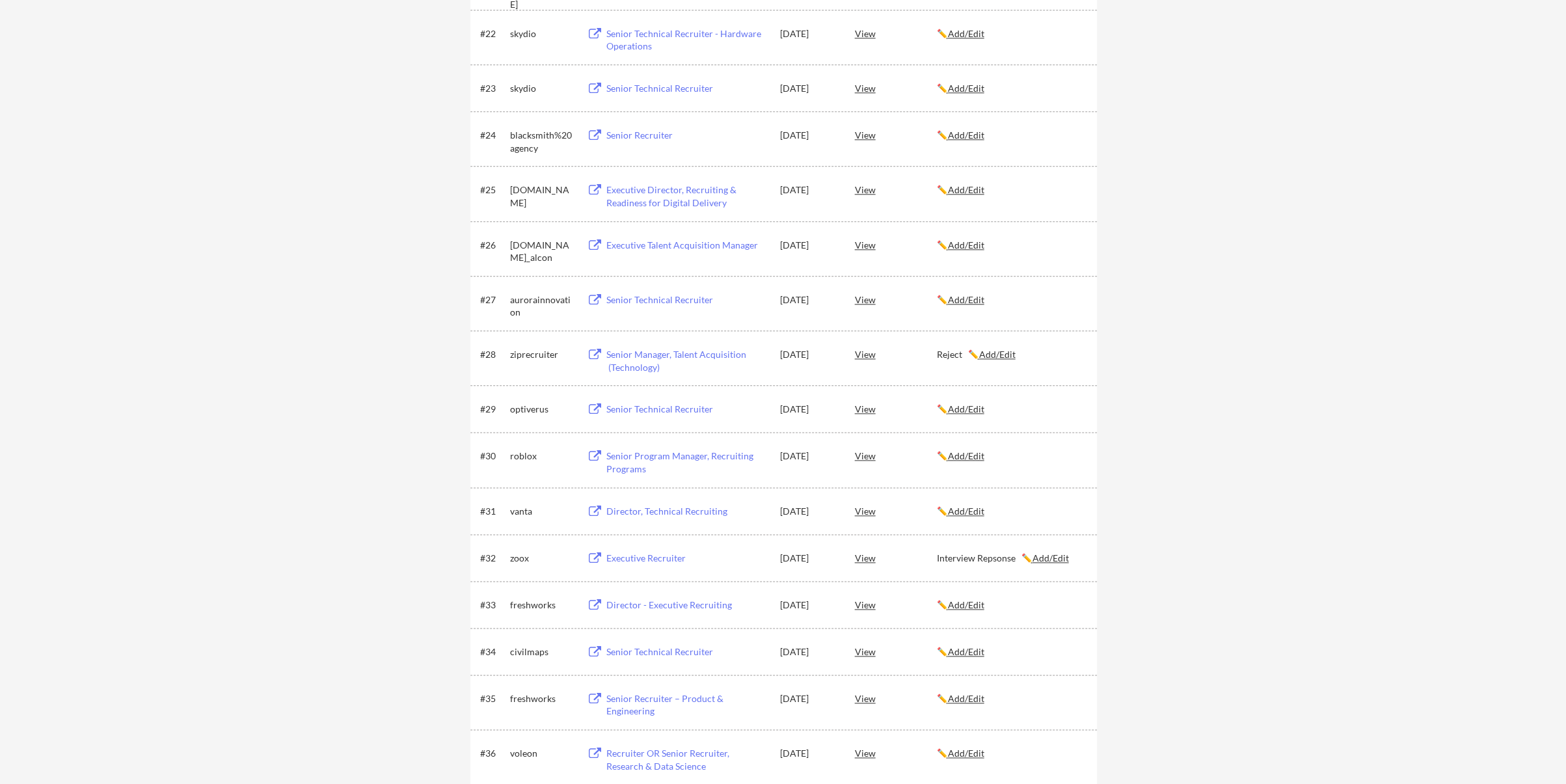
click at [966, 508] on u "Add/Edit" at bounding box center [966, 510] width 37 height 11
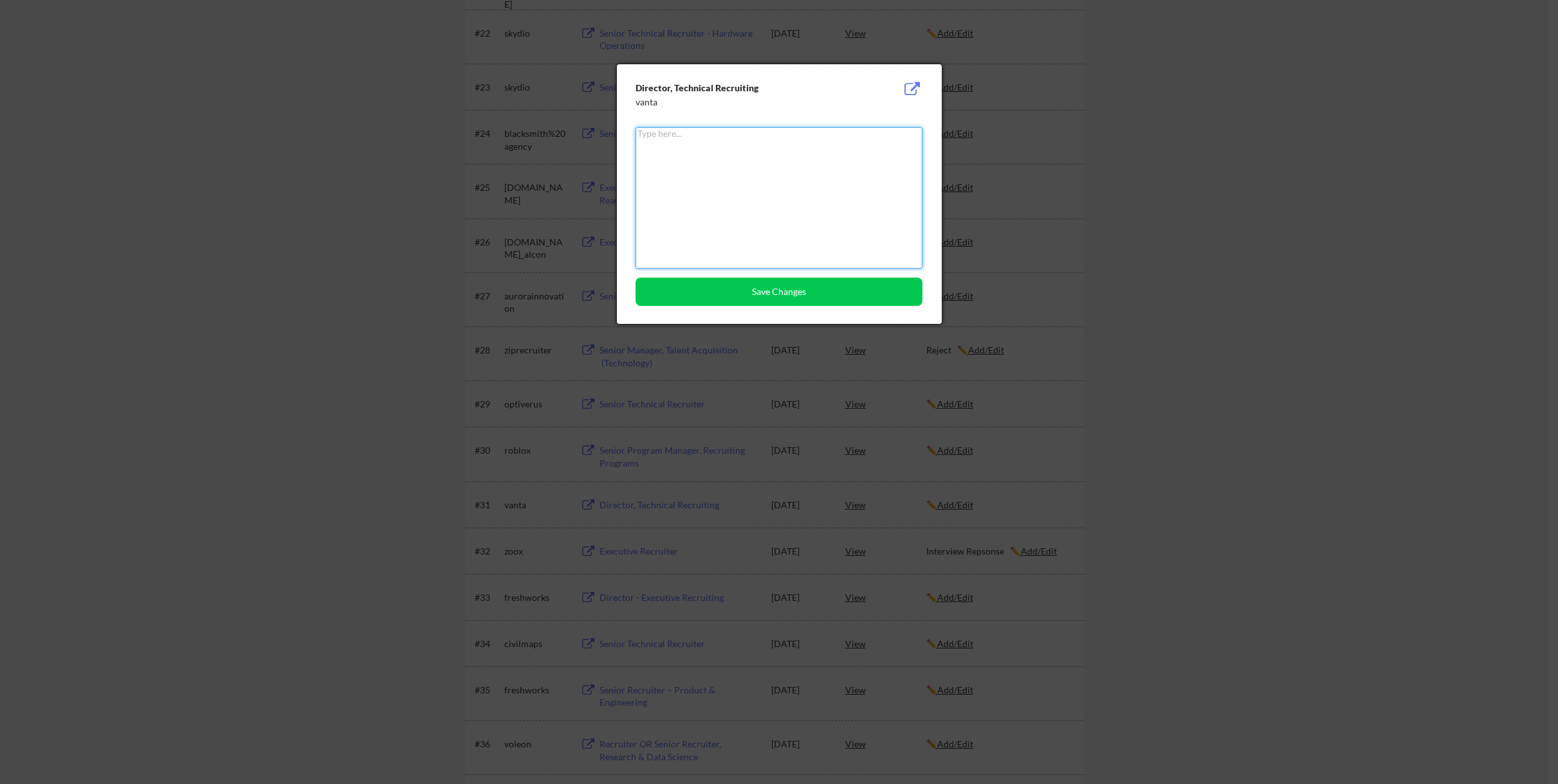
click at [666, 139] on textarea at bounding box center [779, 198] width 287 height 142
type textarea "Reject"
click at [767, 290] on button "Save Changes" at bounding box center [779, 291] width 287 height 28
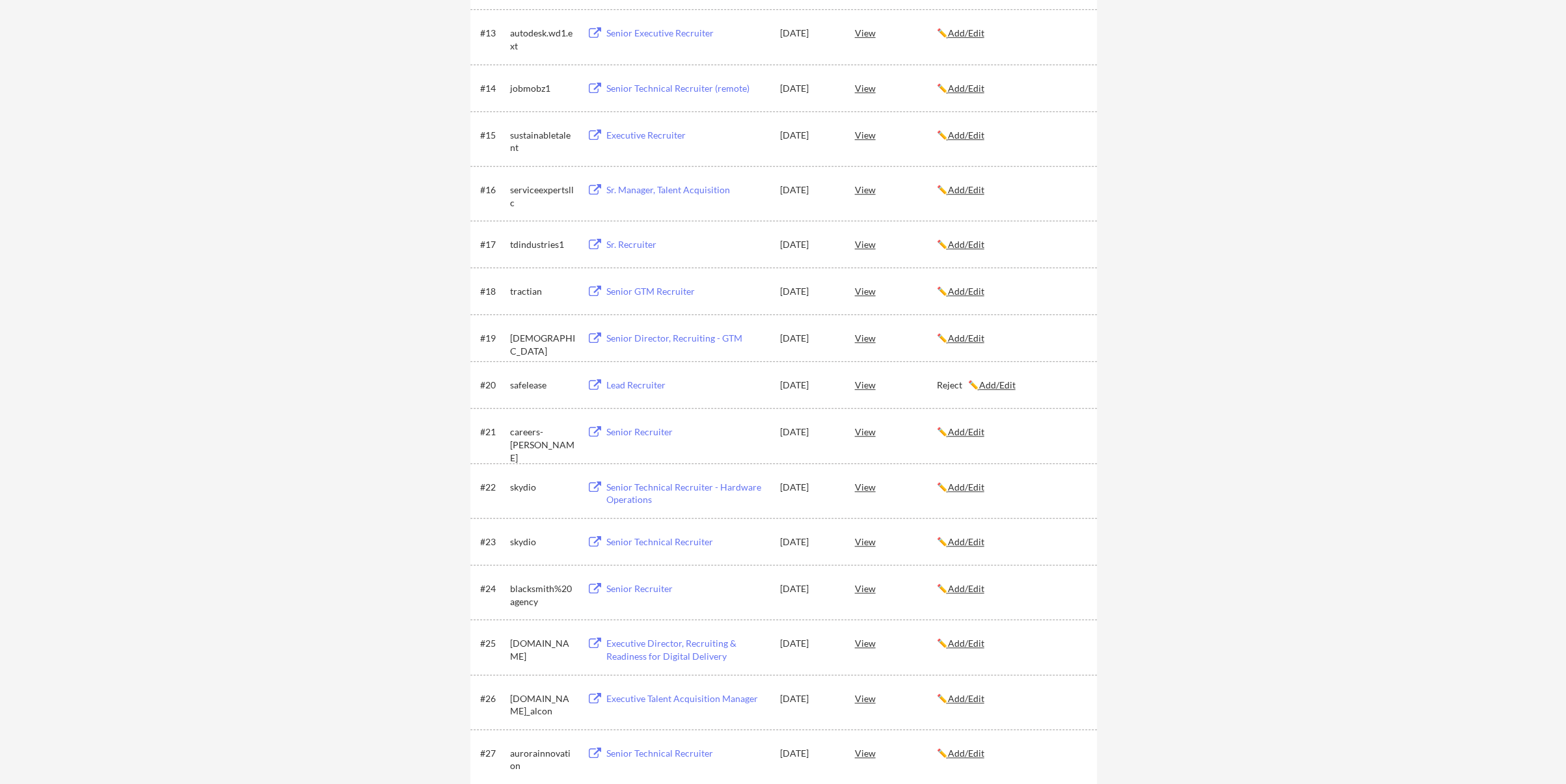
scroll to position [846, 0]
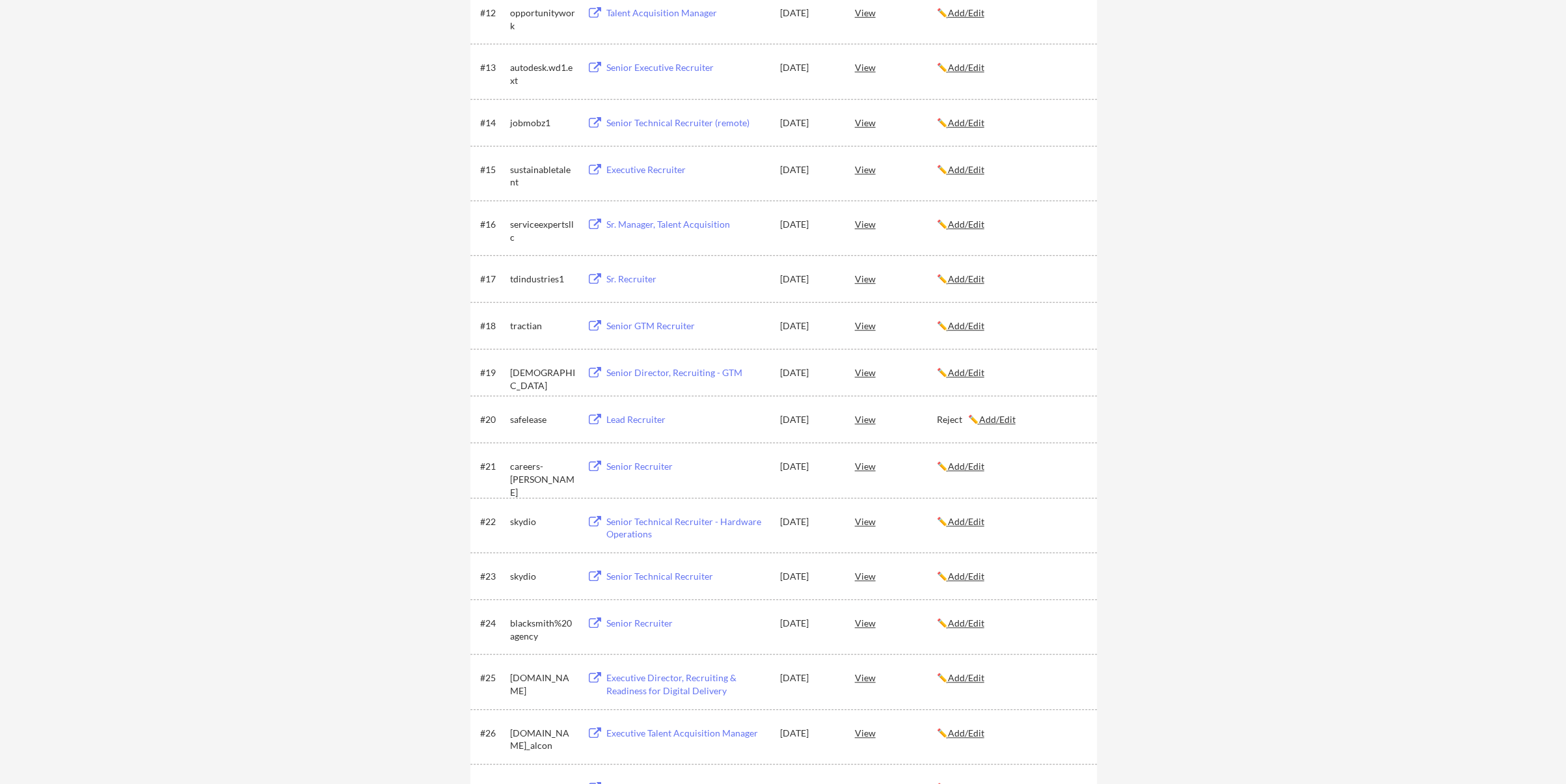
click at [1177, 537] on div "← Back to Dashboard My Applications 53 applications sent Applied (53) More Jobs…" at bounding box center [783, 688] width 1566 height 2962
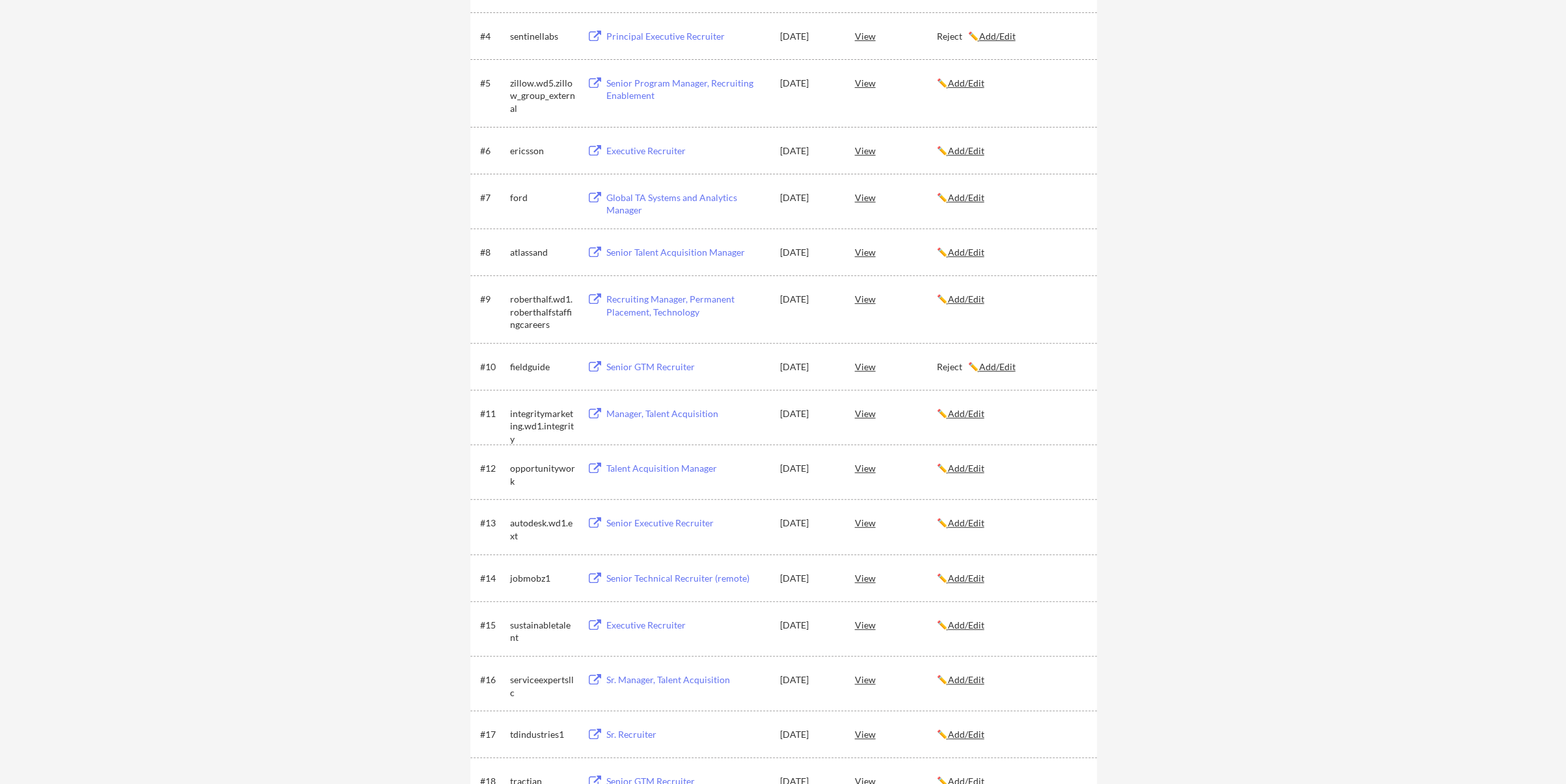
scroll to position [2225, 0]
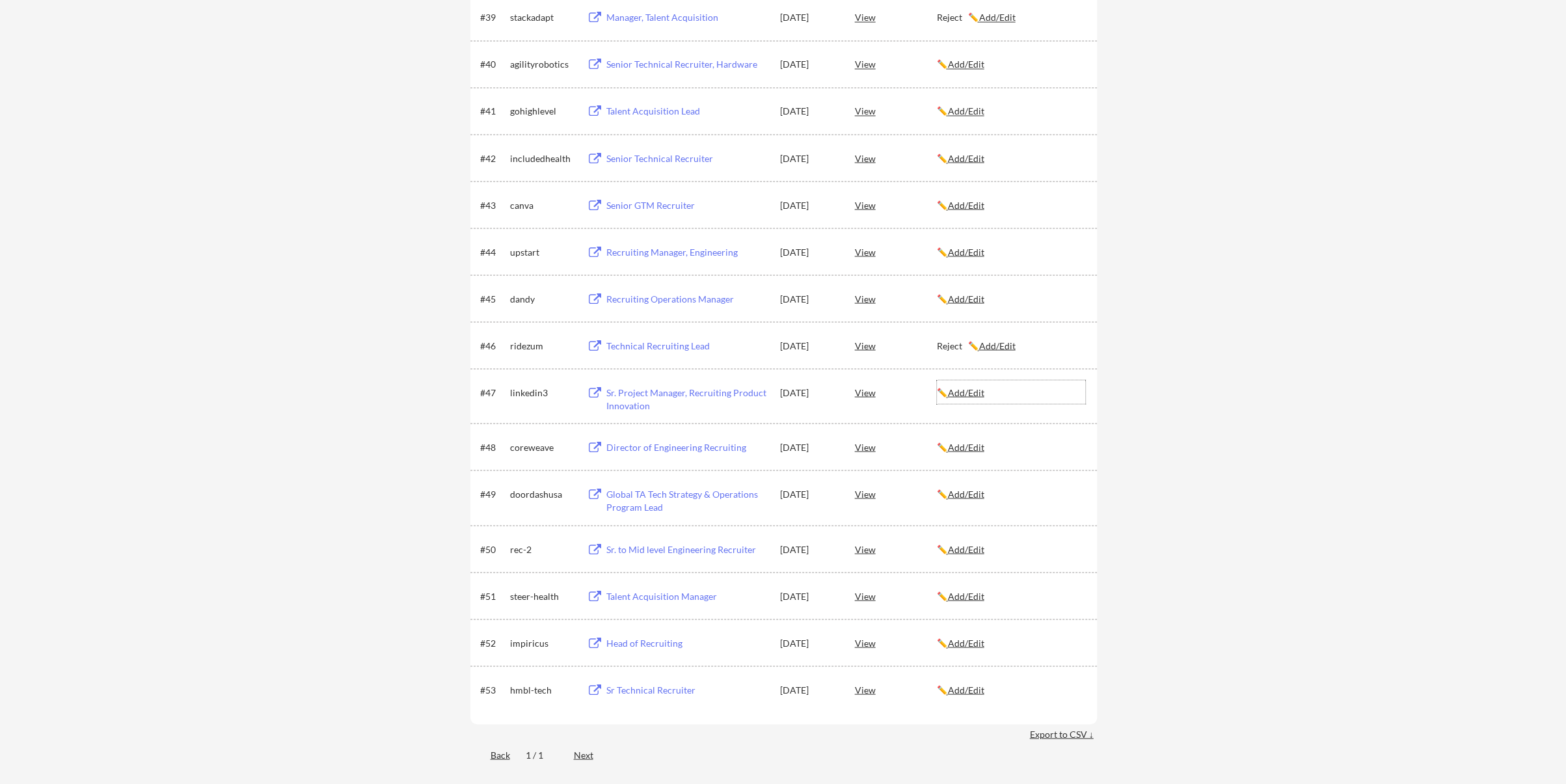
click at [968, 386] on u "Add/Edit" at bounding box center [966, 392] width 37 height 11
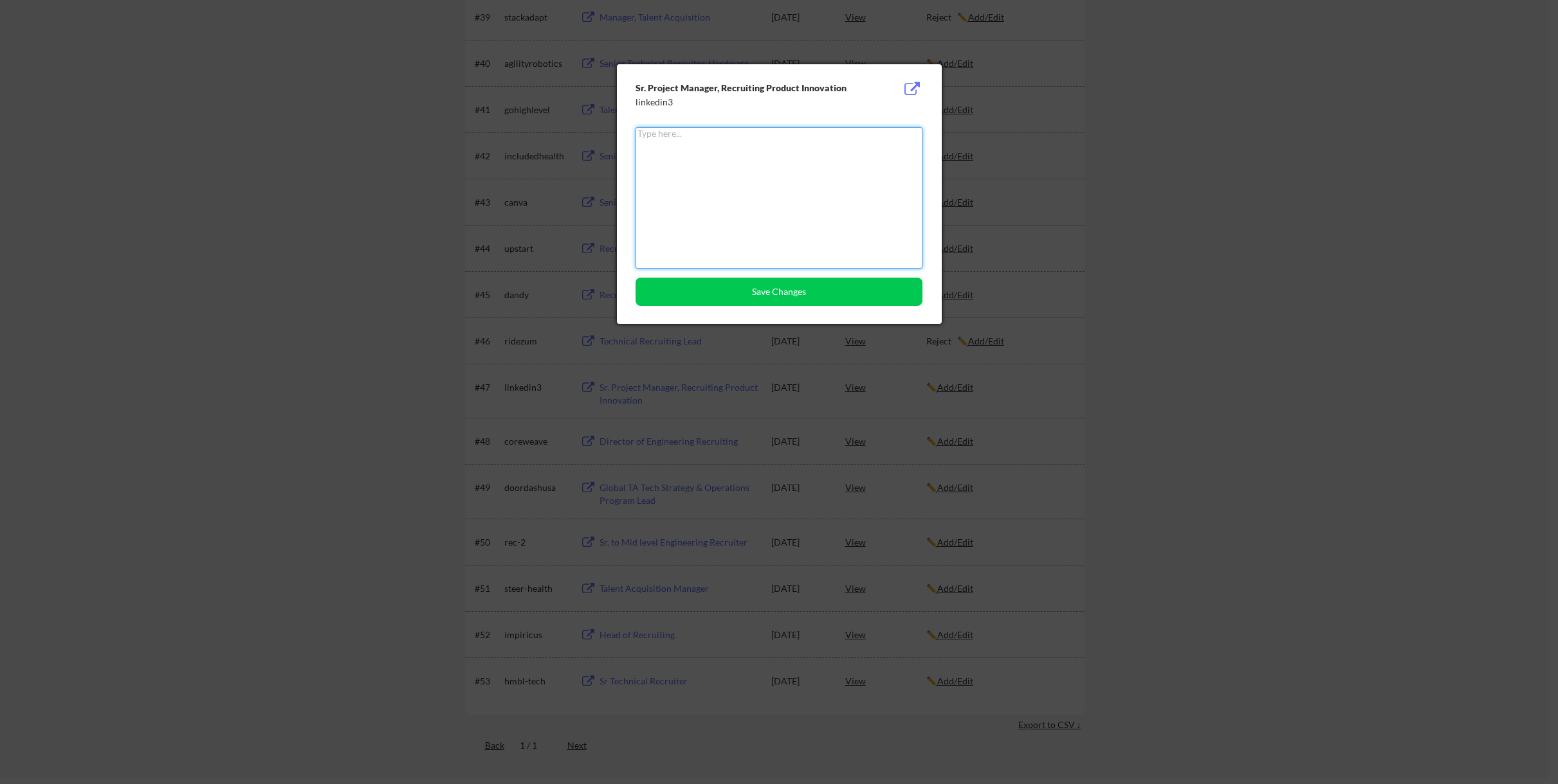
click at [716, 181] on textarea at bounding box center [779, 198] width 287 height 142
type textarea "Reject"
click at [796, 291] on button "Save Changes" at bounding box center [779, 291] width 287 height 28
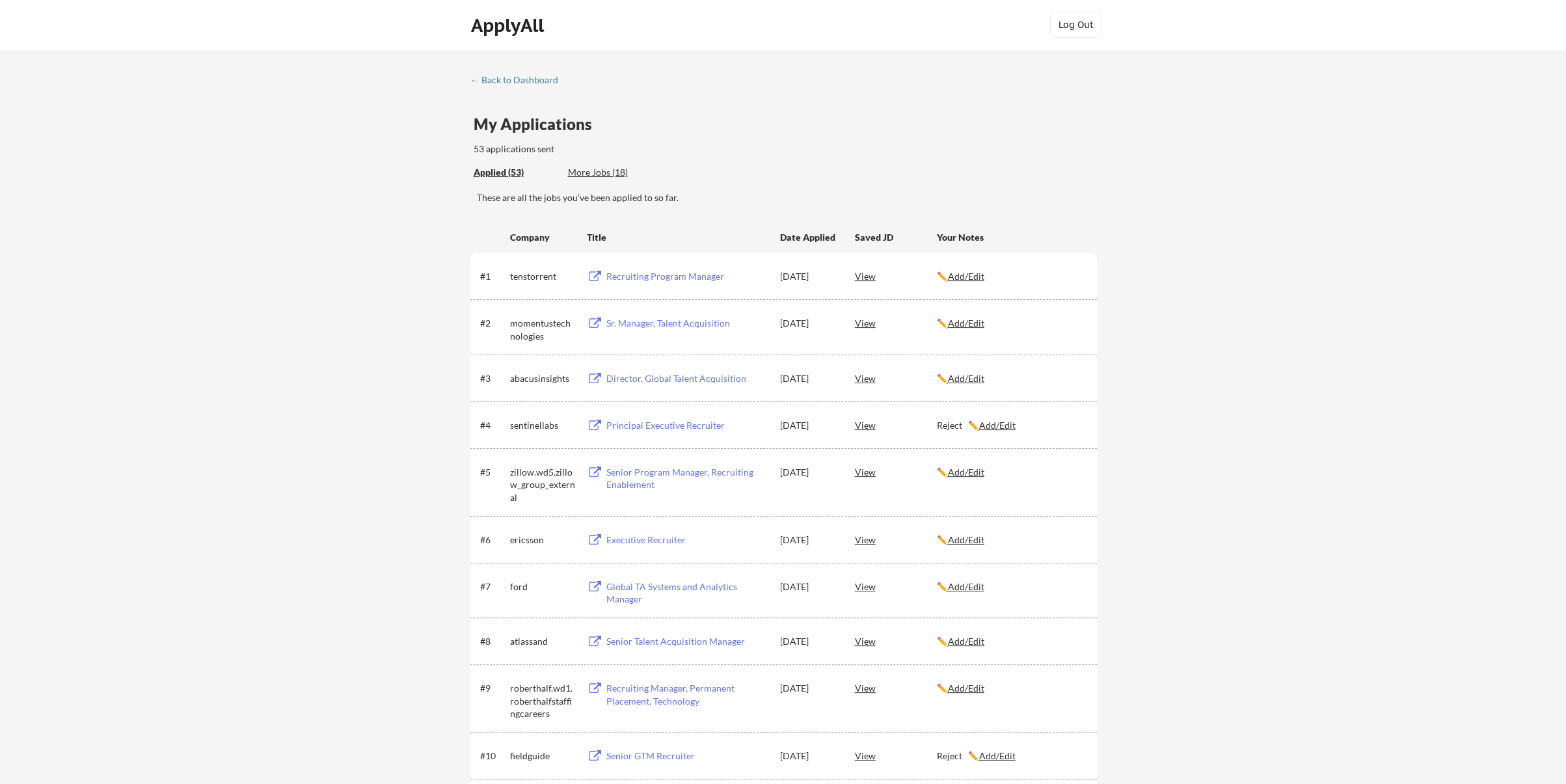
scroll to position [0, 0]
click at [584, 165] on div "Applied (53) More Jobs (18)" at bounding box center [569, 174] width 190 height 27
click at [593, 176] on div "More Jobs (18)" at bounding box center [615, 174] width 96 height 13
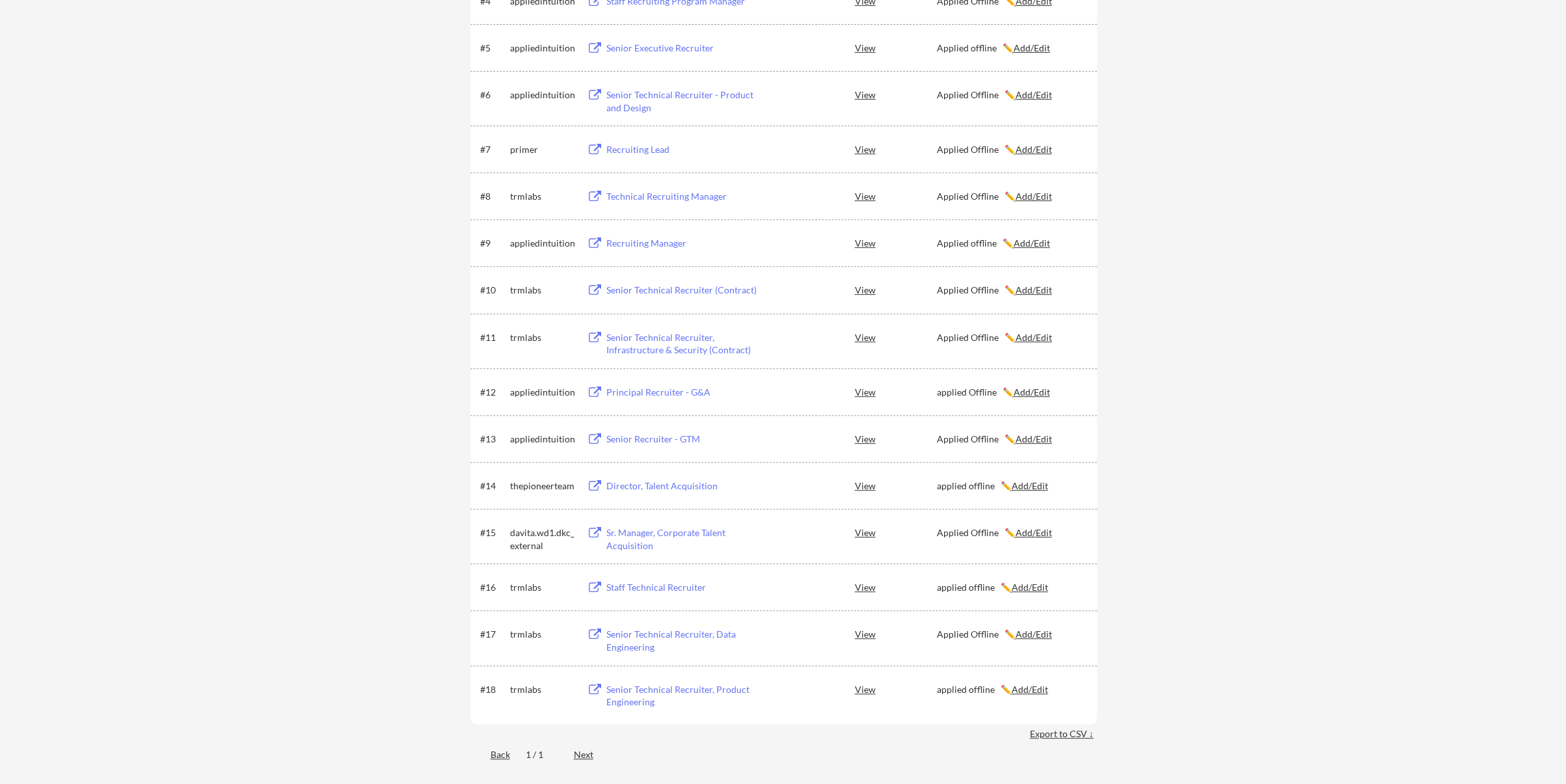
scroll to position [390, 0]
